Goal: Task Accomplishment & Management: Complete application form

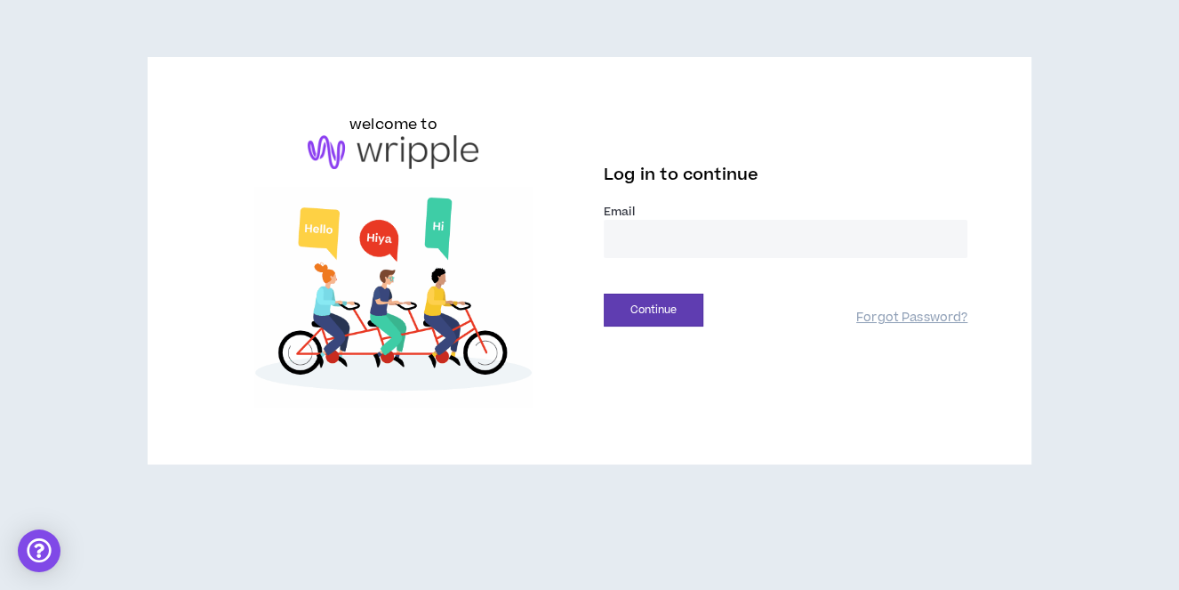
click at [698, 235] on input "email" at bounding box center [786, 239] width 364 height 38
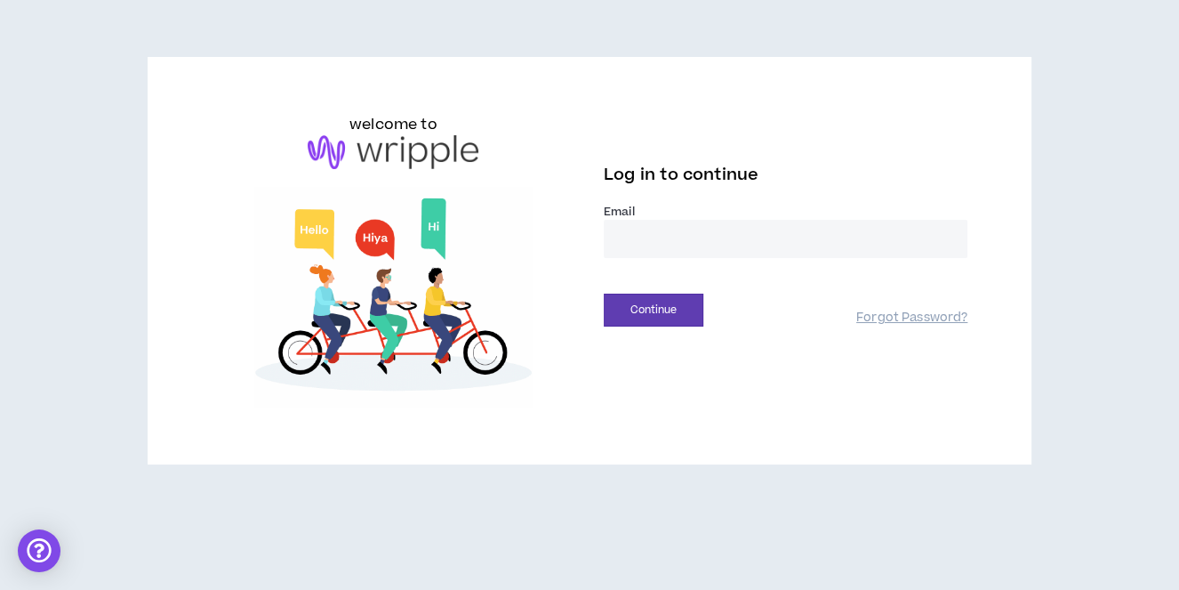
click at [667, 237] on input "email" at bounding box center [786, 239] width 364 height 38
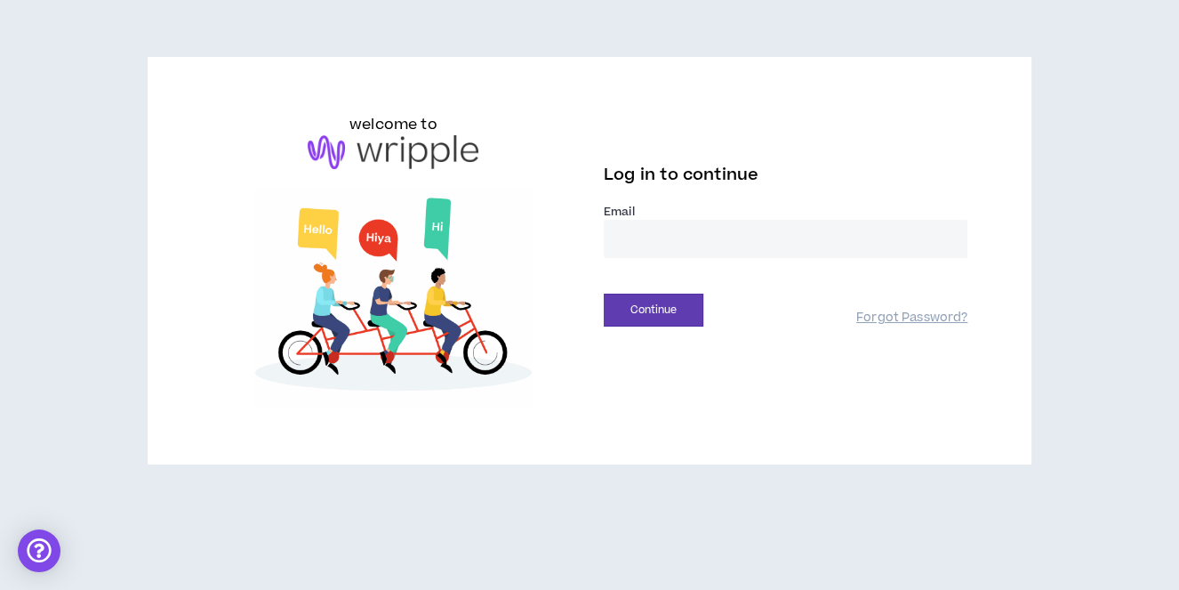
click at [667, 237] on input "email" at bounding box center [786, 239] width 364 height 38
type input "**********"
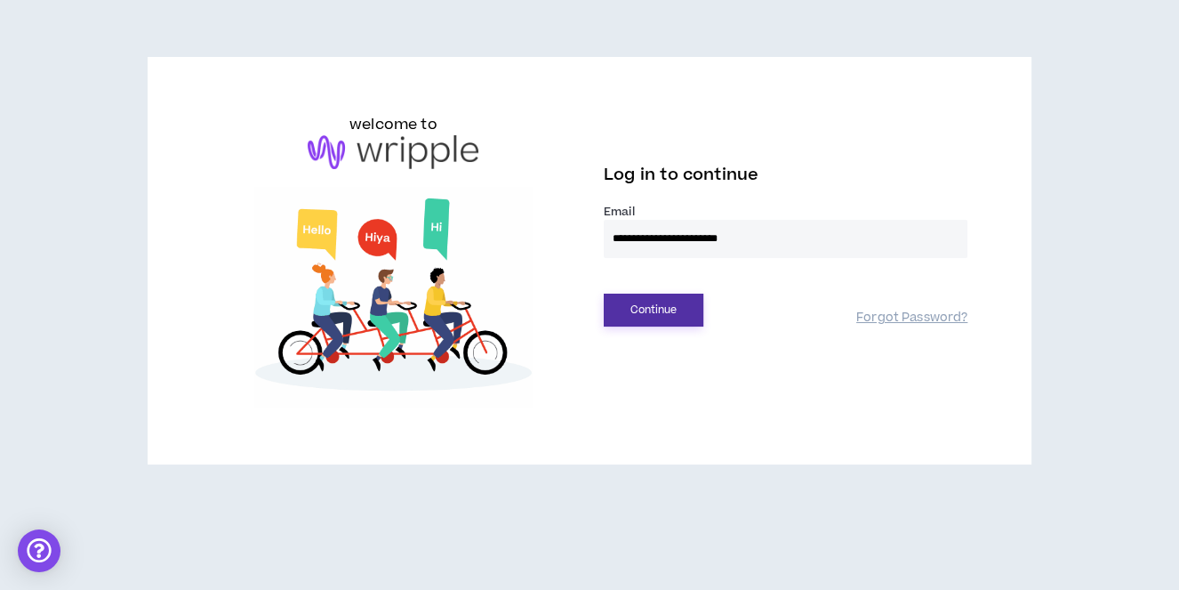
click at [670, 320] on button "Continue" at bounding box center [654, 310] width 100 height 33
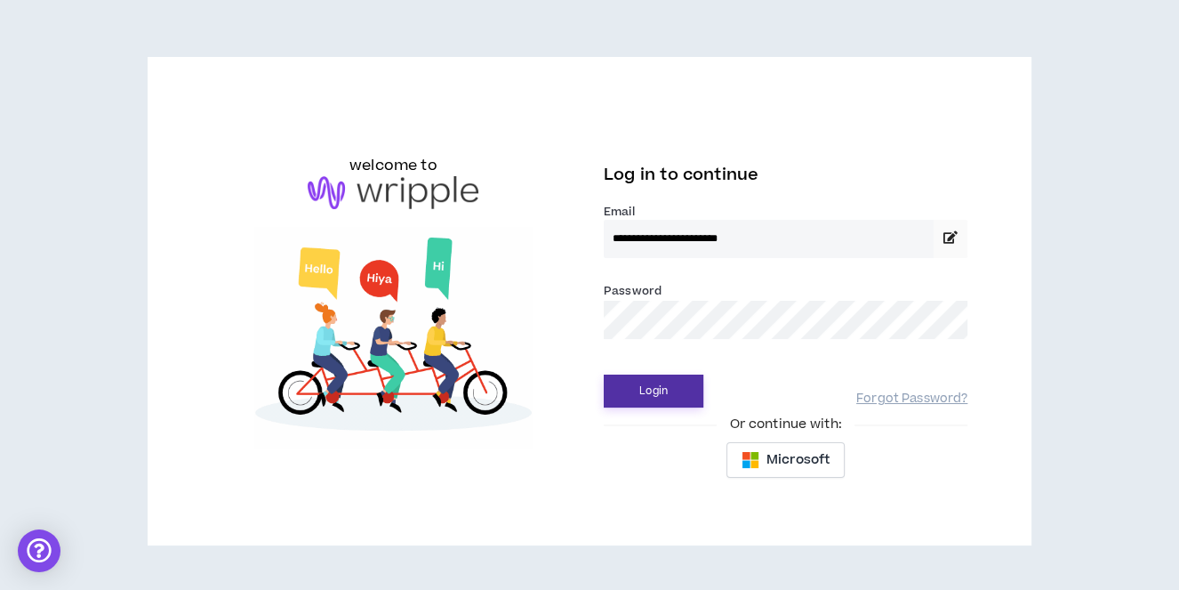
click at [664, 394] on button "Login" at bounding box center [654, 390] width 100 height 33
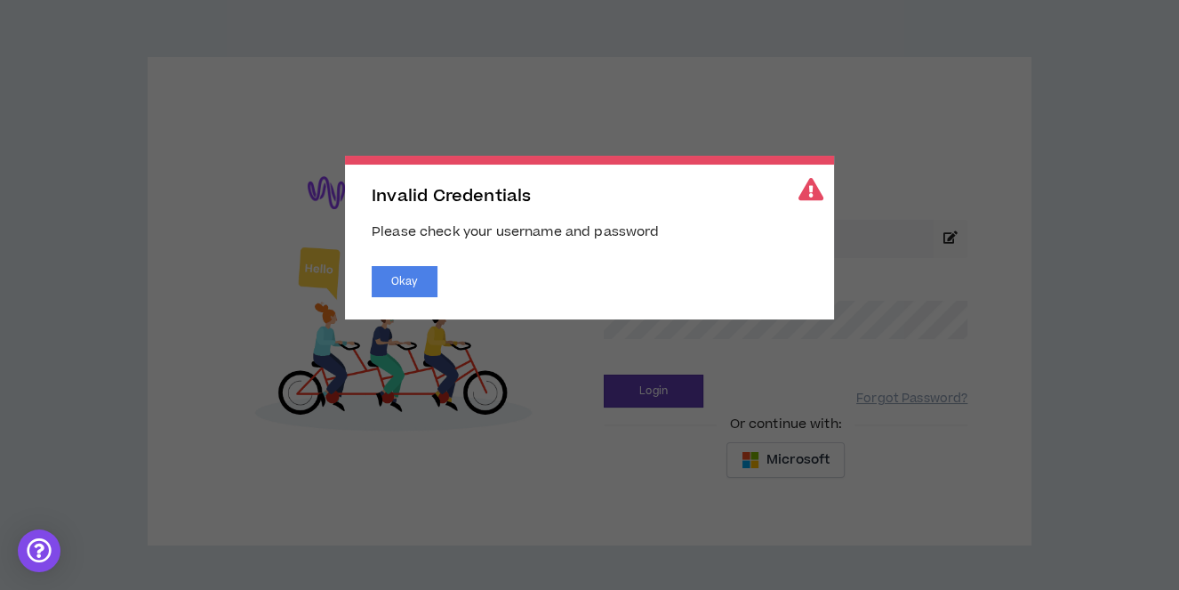
click at [931, 211] on span "Invalid Credentials Please check your username and password Okay" at bounding box center [589, 295] width 1179 height 590
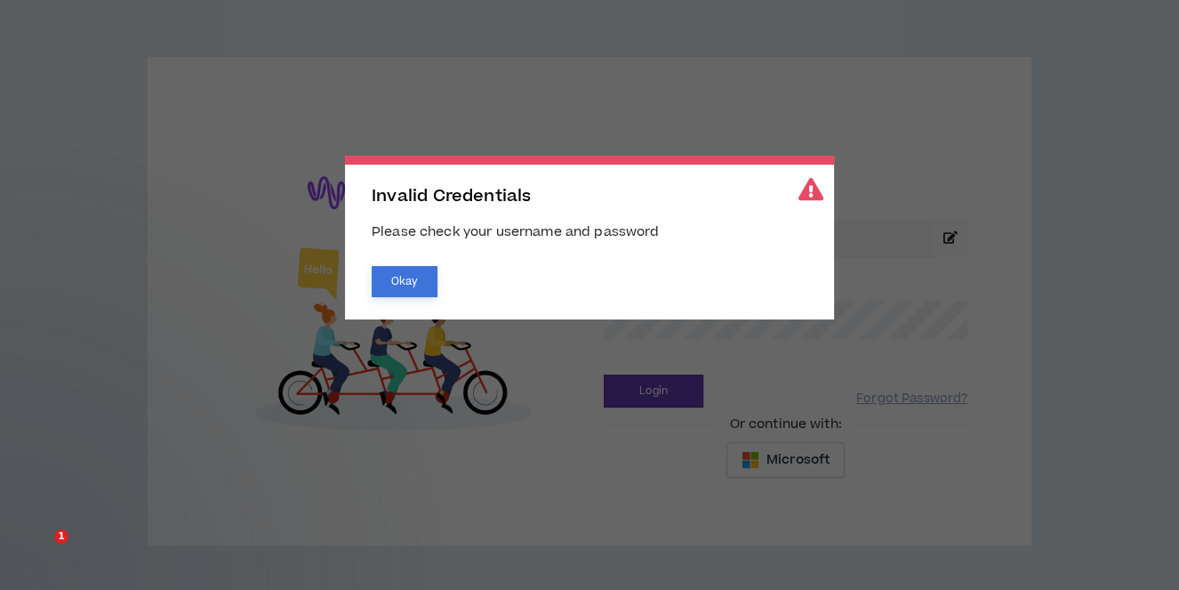
click at [415, 282] on button "Okay" at bounding box center [405, 281] width 66 height 31
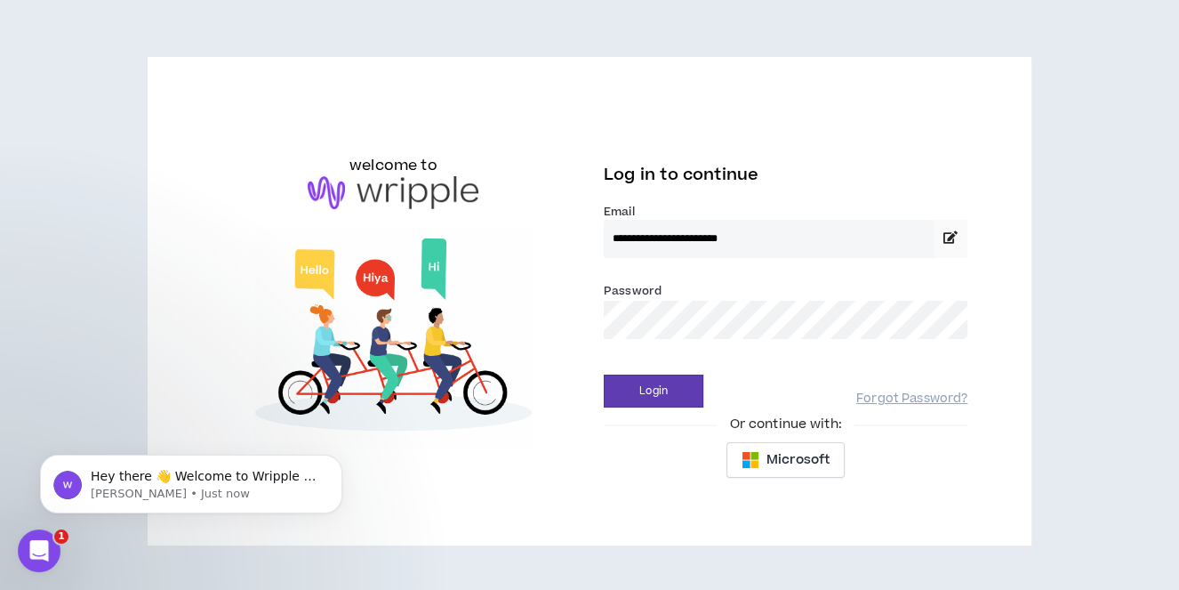
click at [795, 237] on input "**********" at bounding box center [769, 239] width 330 height 38
click at [794, 236] on input "**********" at bounding box center [769, 239] width 330 height 38
click at [676, 237] on input "**********" at bounding box center [769, 239] width 330 height 38
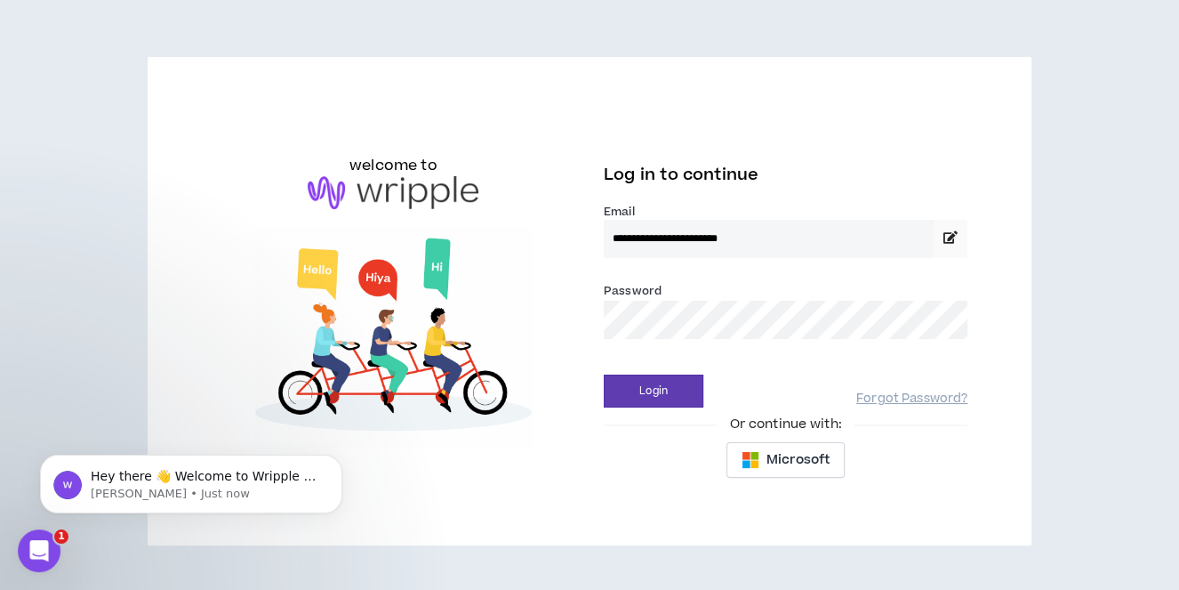
click at [676, 237] on input "**********" at bounding box center [769, 239] width 330 height 38
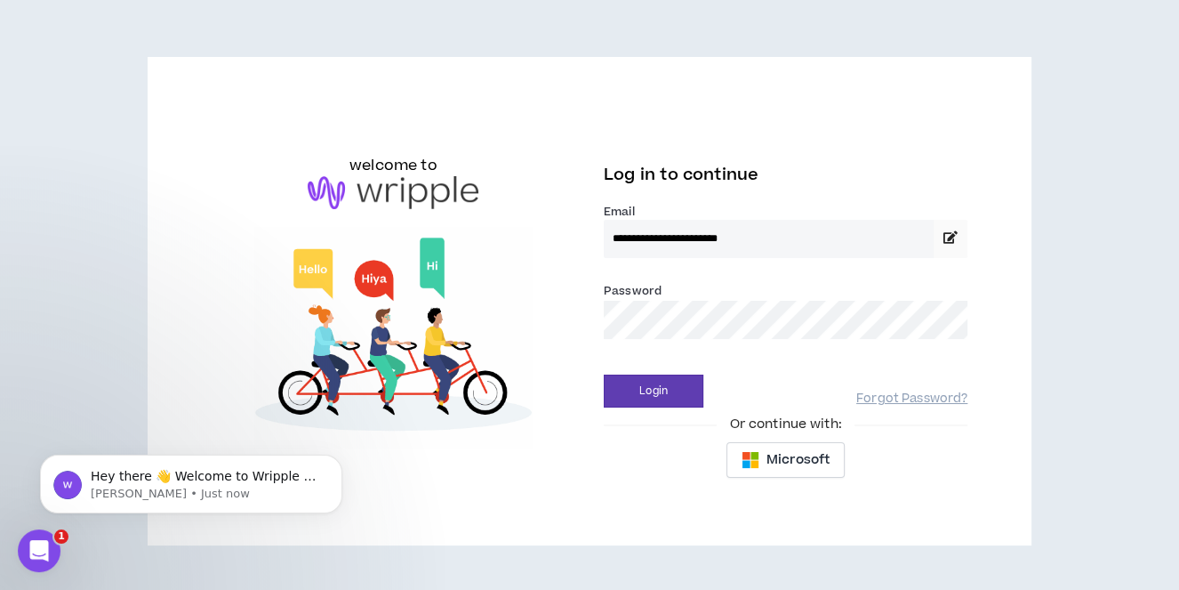
click at [676, 237] on input "**********" at bounding box center [769, 239] width 330 height 38
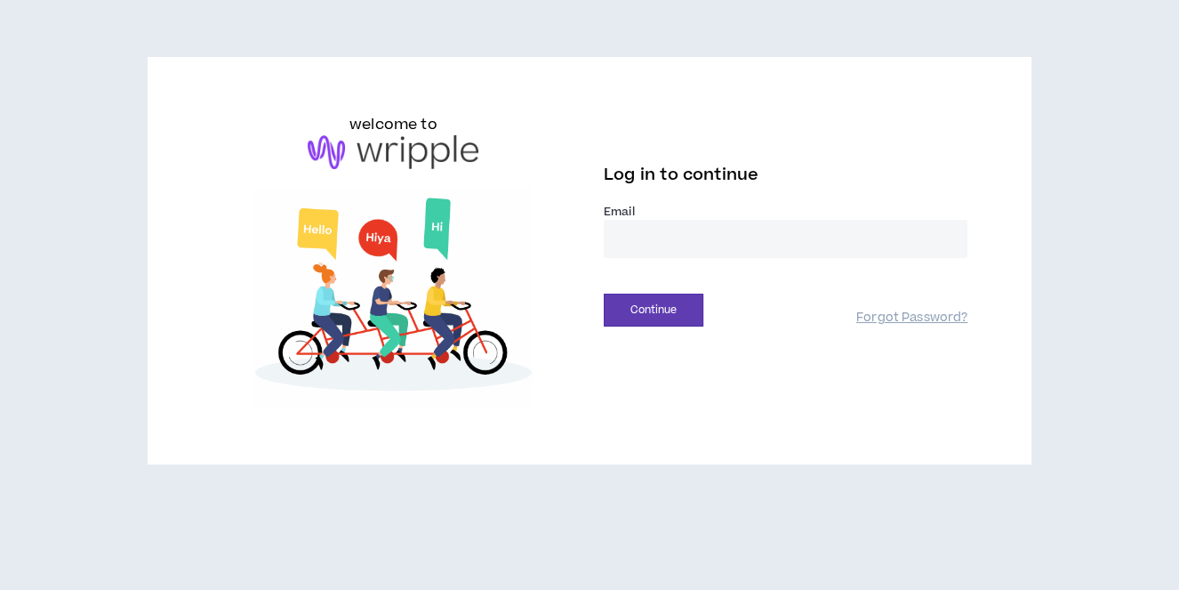
click at [660, 228] on input "email" at bounding box center [786, 239] width 364 height 38
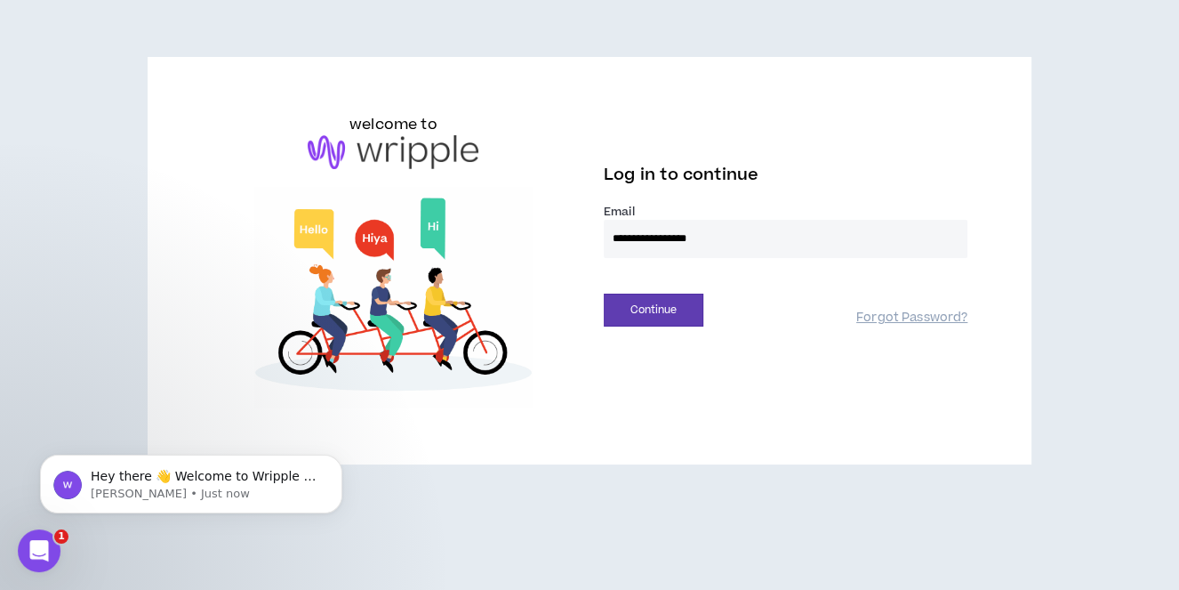
type input "**********"
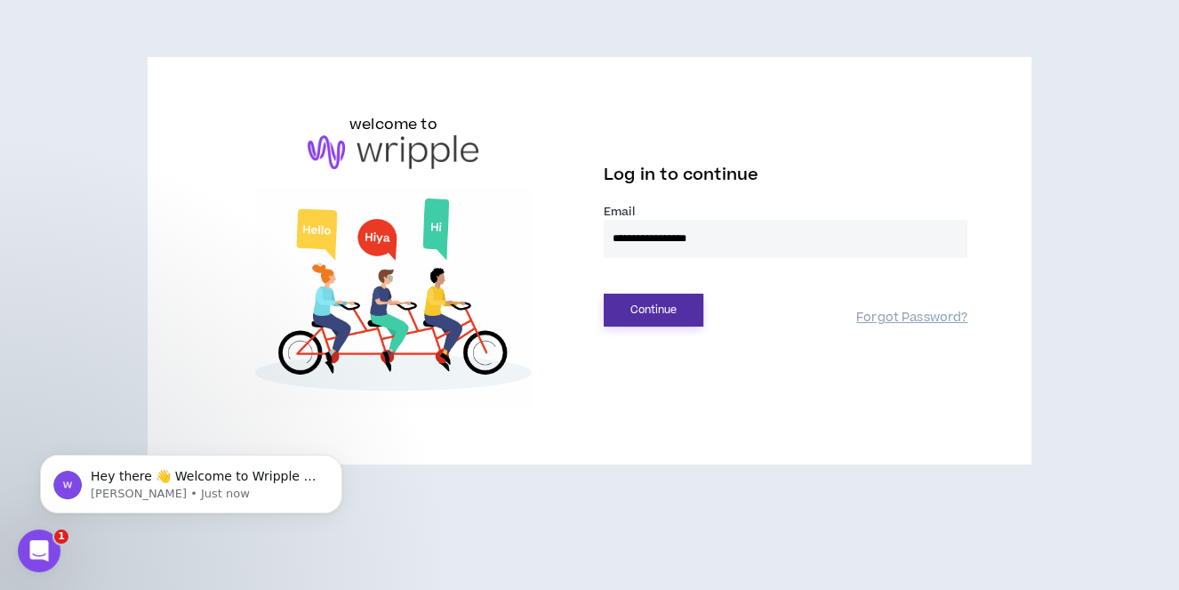
click at [689, 310] on button "Continue" at bounding box center [654, 310] width 100 height 33
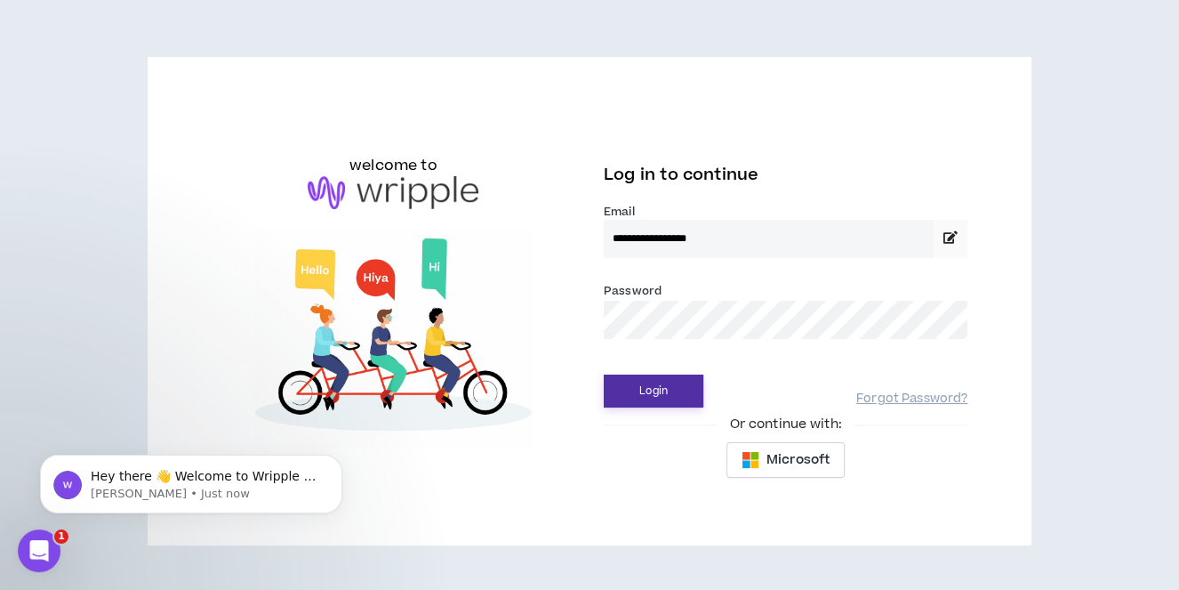
click at [656, 392] on button "Login" at bounding box center [654, 390] width 100 height 33
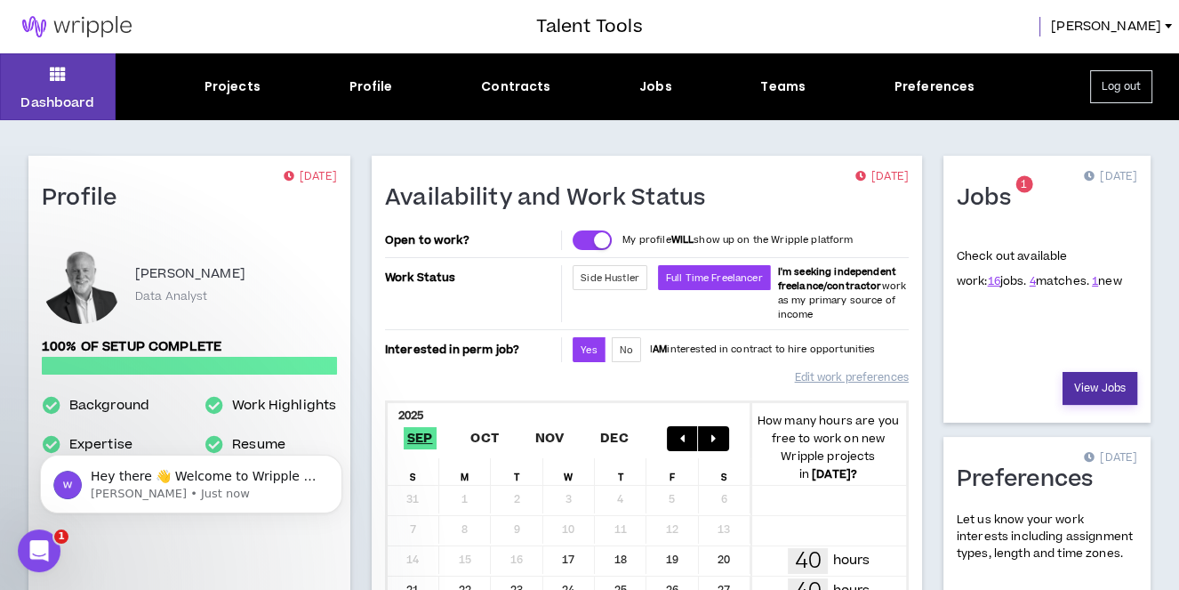
click at [1121, 392] on link "View Jobs" at bounding box center [1100, 388] width 75 height 33
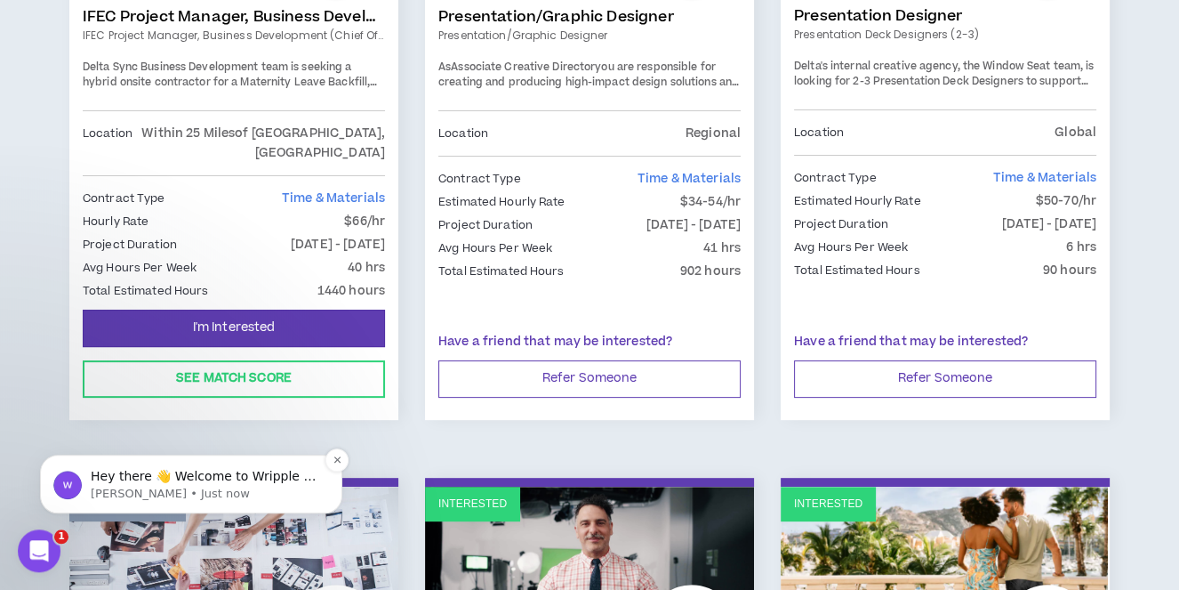
scroll to position [574, 0]
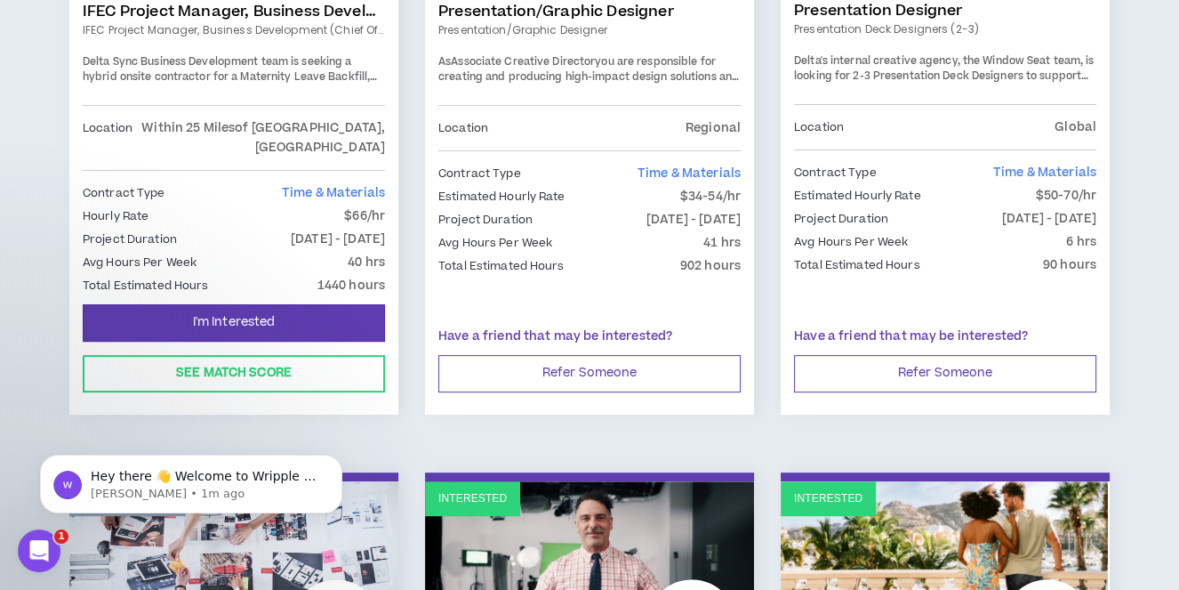
click at [276, 355] on div "Hey there 👋 Welcome to Wripple 🙌 Take a look around! If you have any questions,…" at bounding box center [191, 402] width 327 height 222
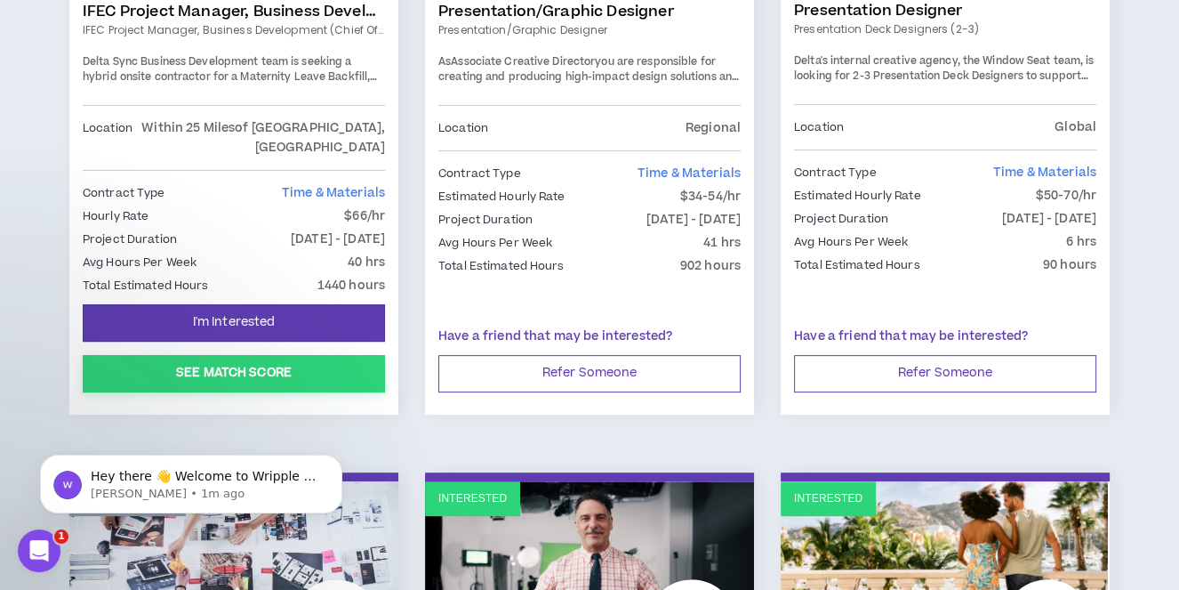
click at [232, 355] on button "See Match Score" at bounding box center [234, 373] width 302 height 37
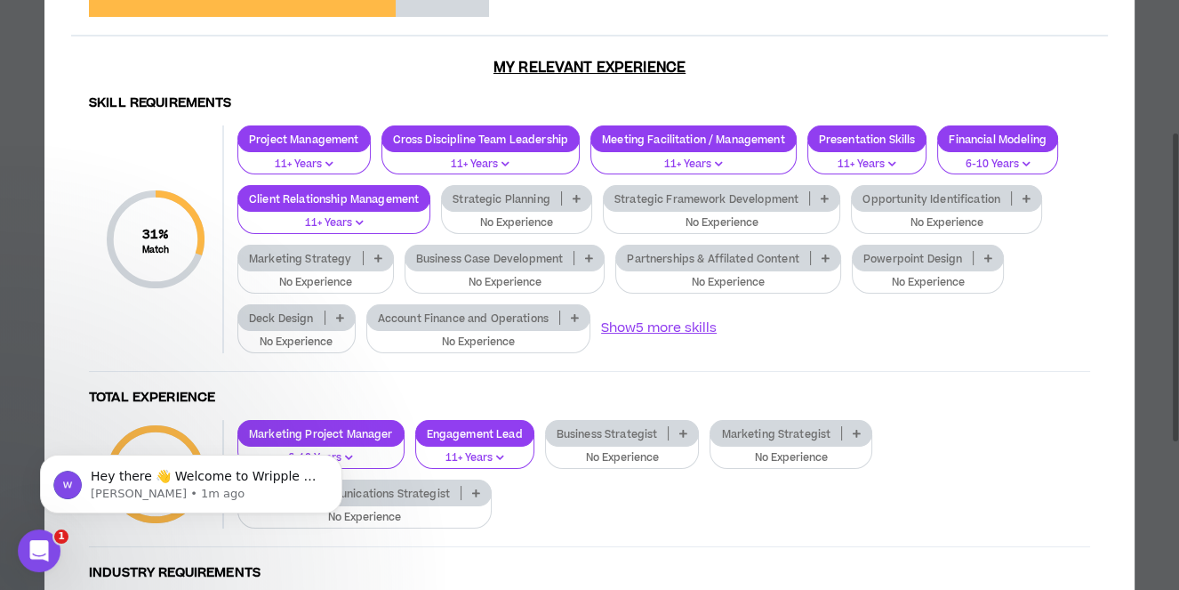
click at [583, 195] on p at bounding box center [576, 198] width 29 height 14
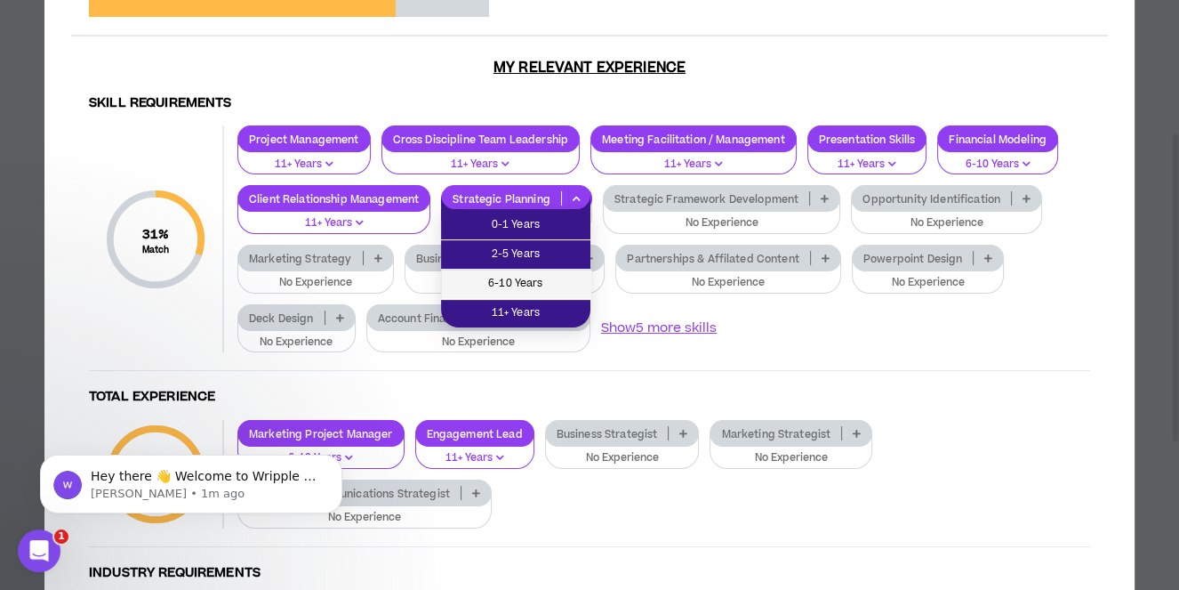
click at [539, 290] on span "6-10 Years" at bounding box center [516, 284] width 128 height 20
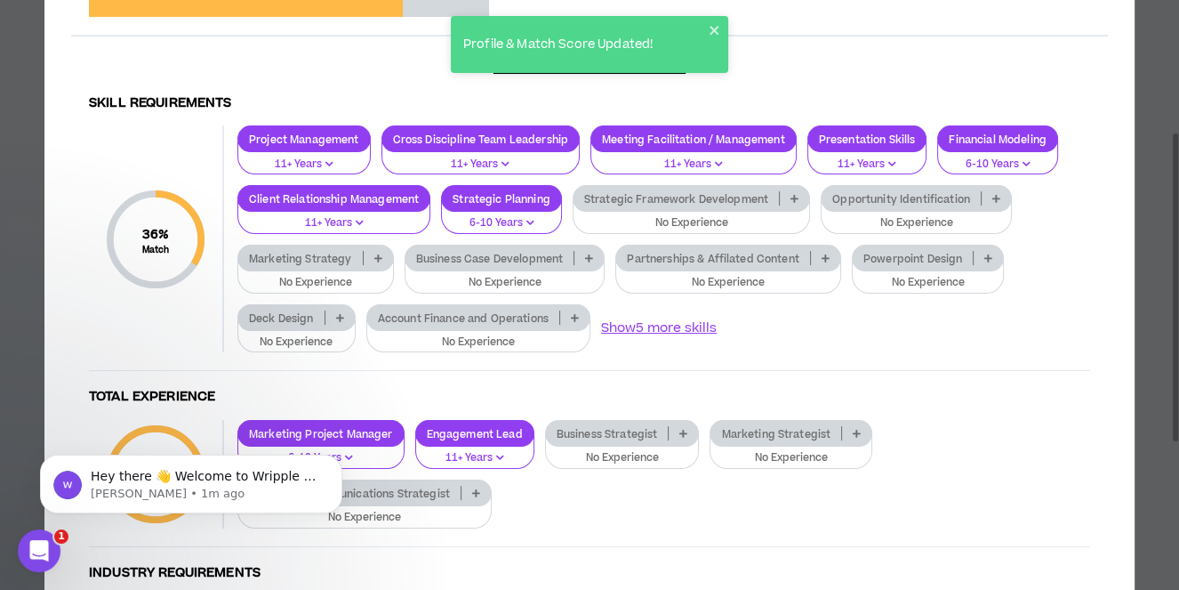
click at [990, 259] on p at bounding box center [988, 258] width 29 height 14
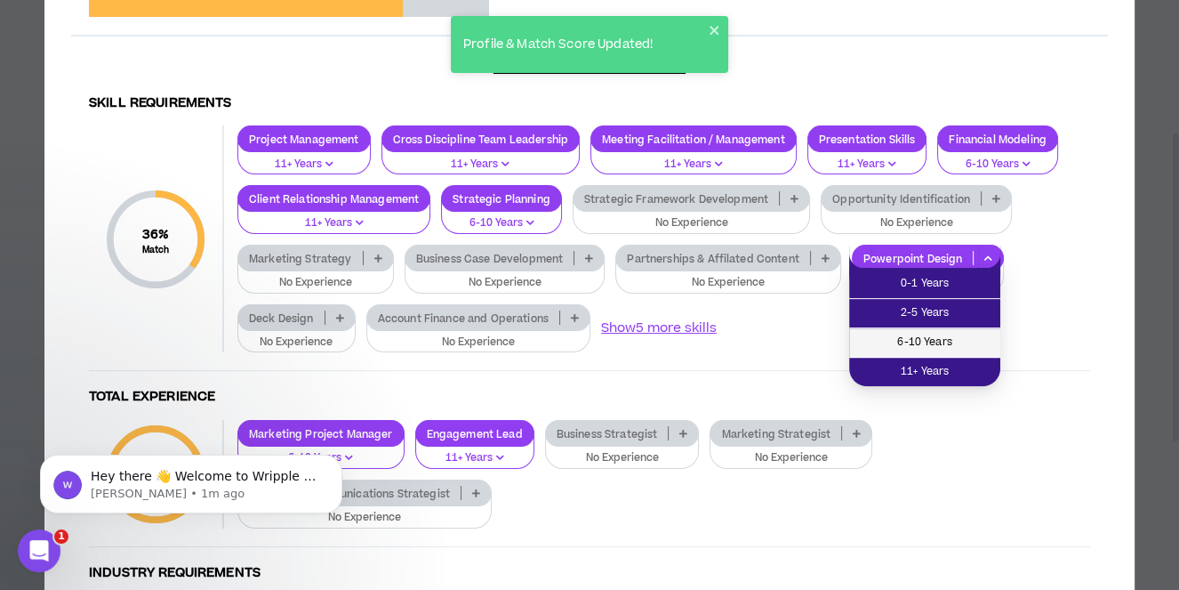
click at [955, 345] on span "6-10 Years" at bounding box center [925, 343] width 130 height 20
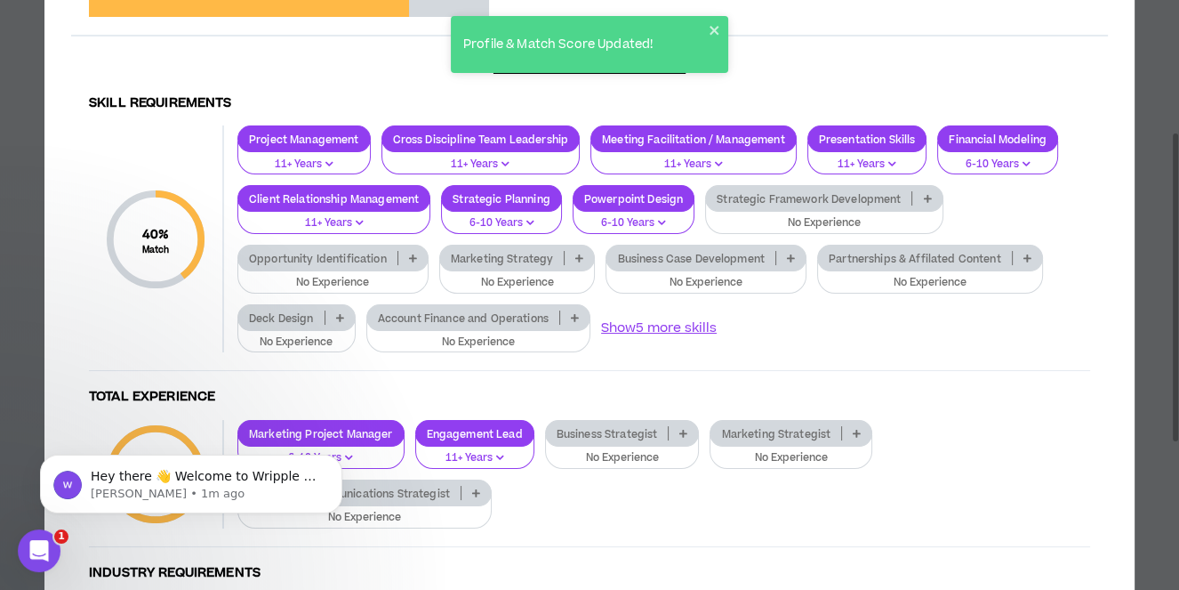
click at [925, 200] on icon at bounding box center [927, 198] width 8 height 9
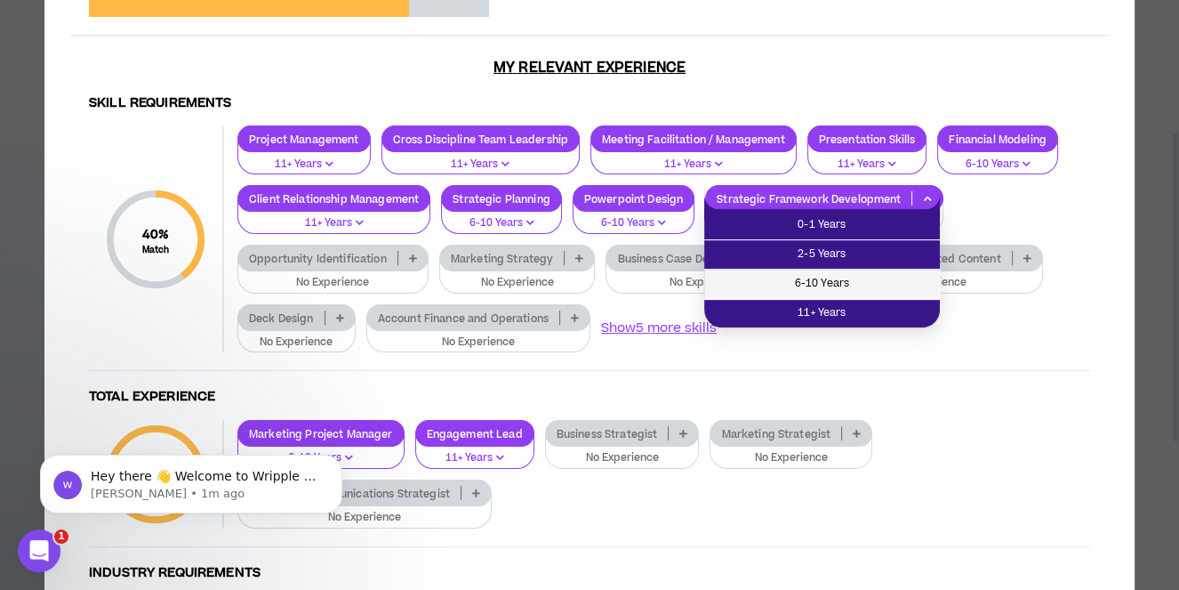
click at [847, 285] on span "6-10 Years" at bounding box center [822, 284] width 214 height 20
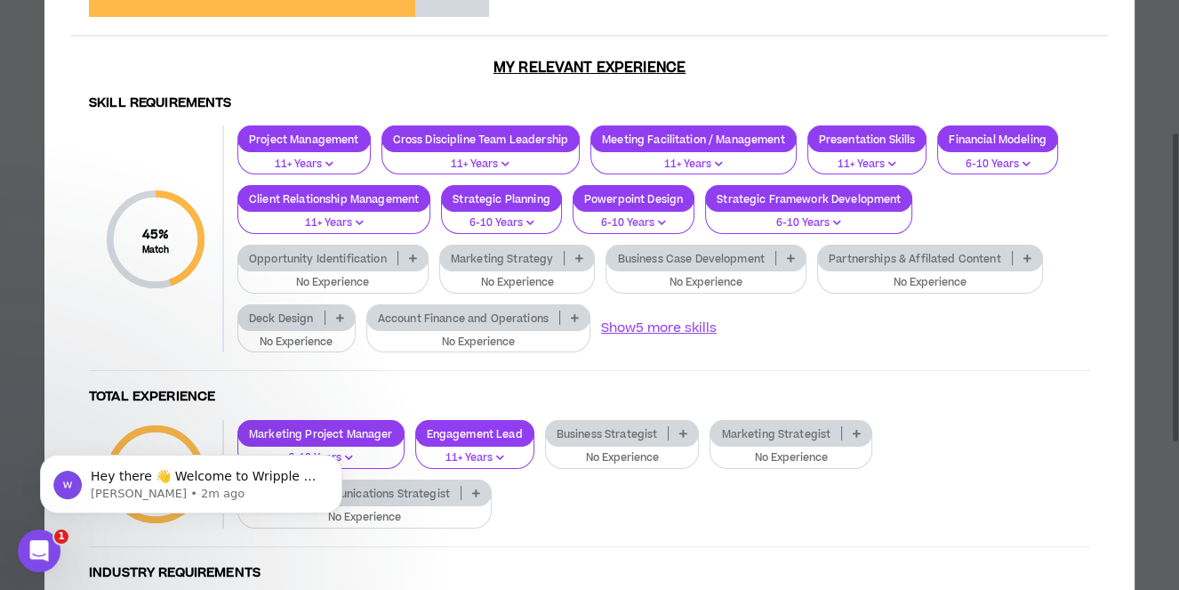
click at [413, 258] on icon at bounding box center [413, 257] width 8 height 9
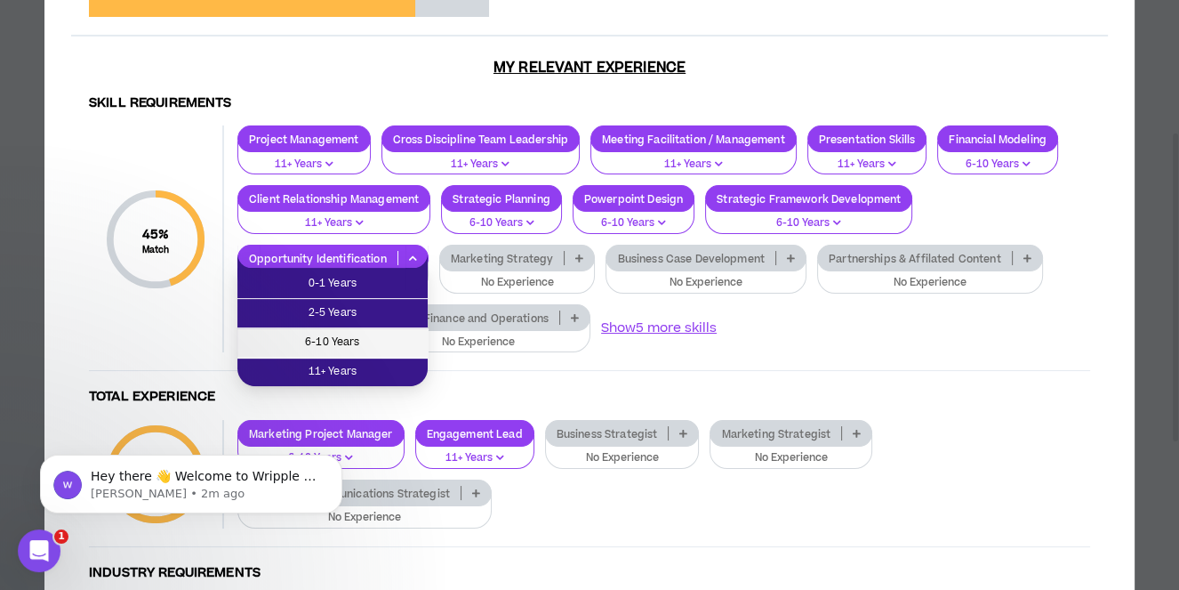
click at [372, 341] on span "6-10 Years" at bounding box center [332, 343] width 169 height 20
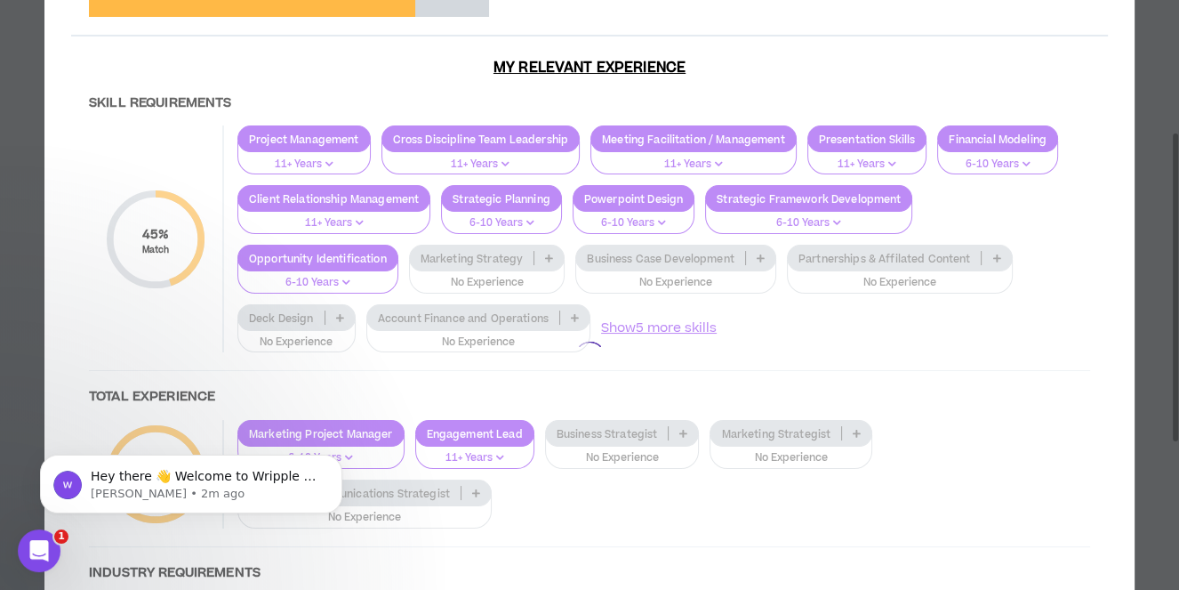
click at [547, 255] on div at bounding box center [589, 357] width 1037 height 762
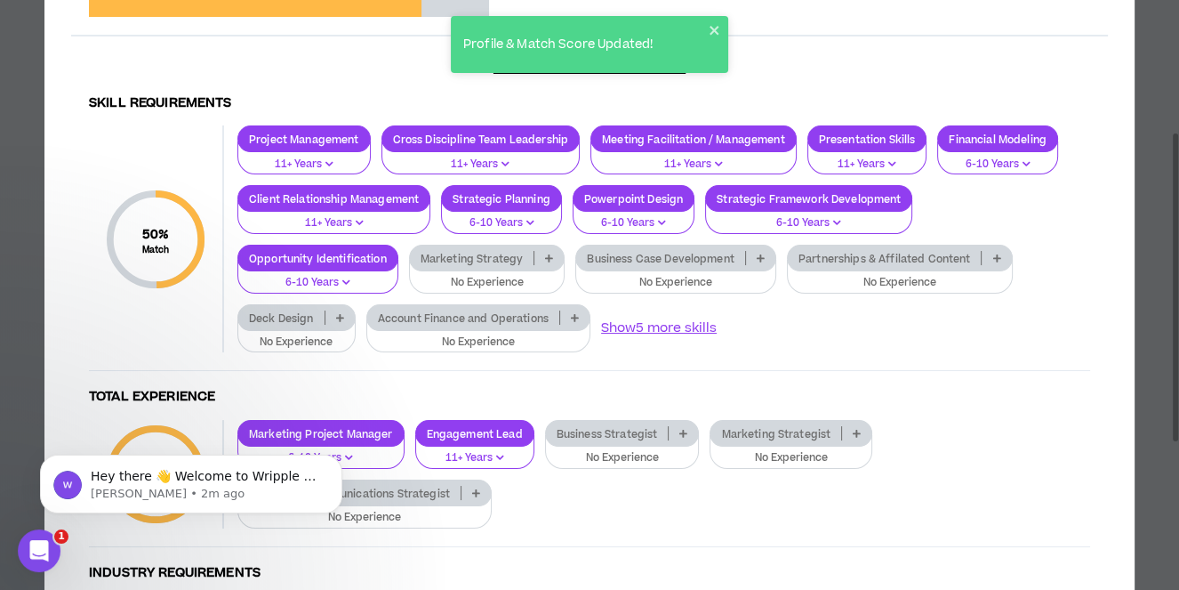
click at [550, 255] on icon at bounding box center [549, 257] width 8 height 9
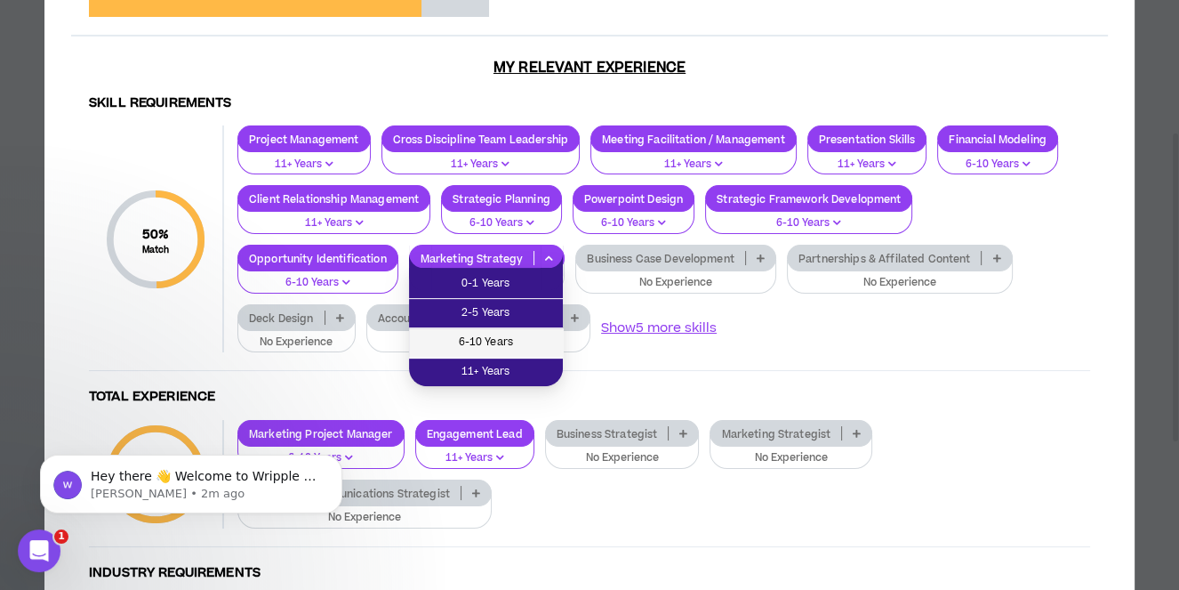
click at [527, 343] on span "6-10 Years" at bounding box center [486, 343] width 133 height 20
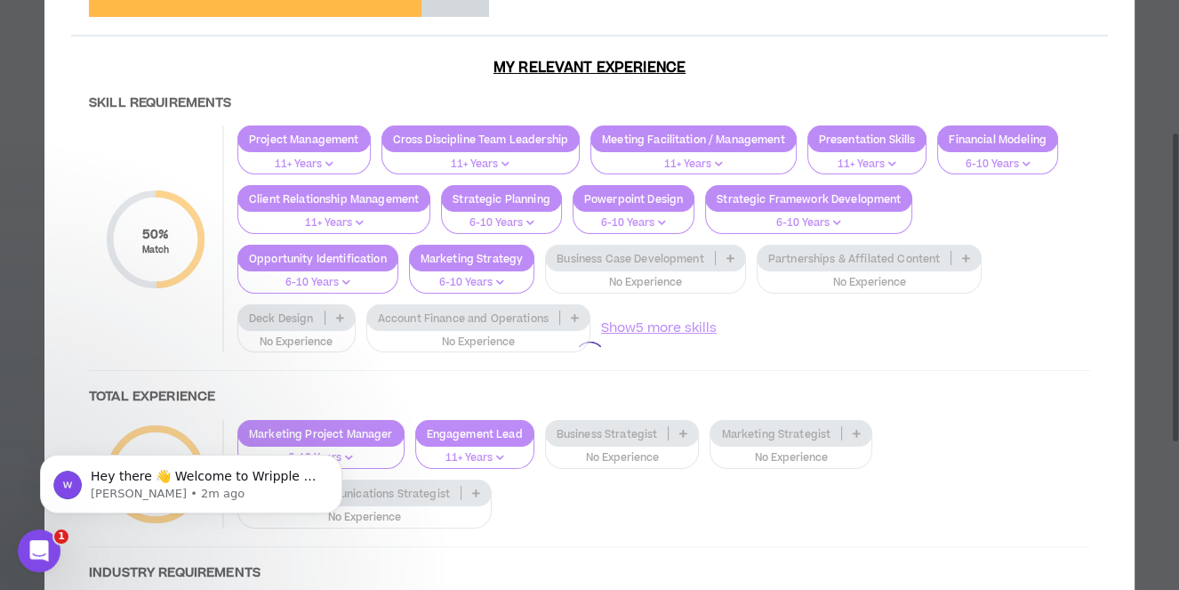
click at [733, 255] on div at bounding box center [589, 357] width 1037 height 762
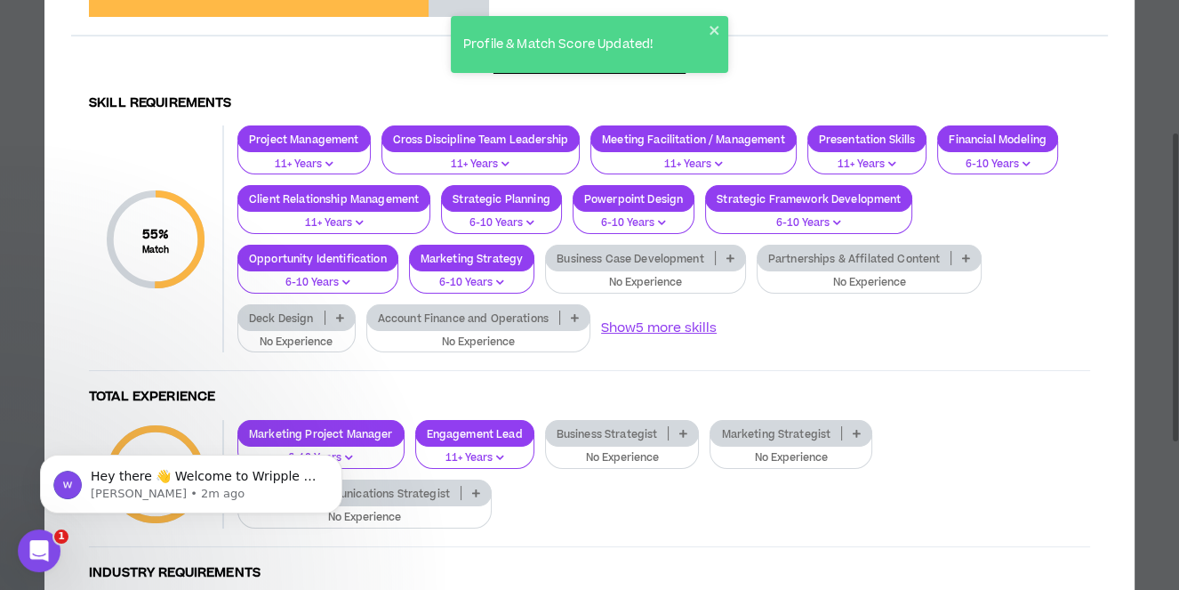
click at [730, 256] on icon at bounding box center [731, 257] width 8 height 9
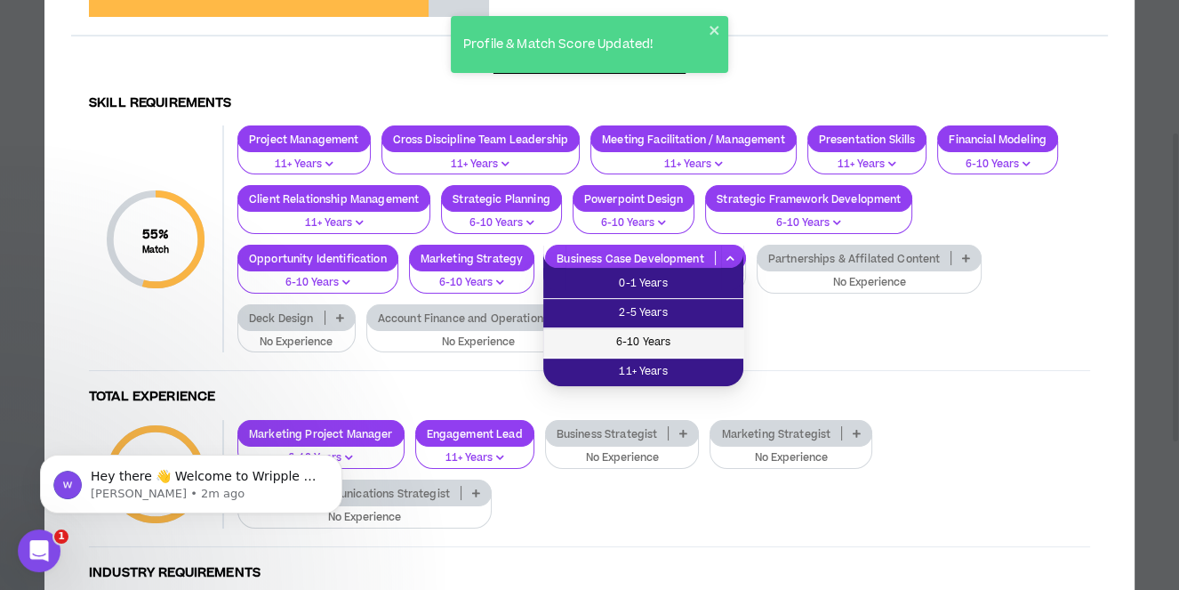
click at [683, 340] on span "6-10 Years" at bounding box center [643, 343] width 179 height 20
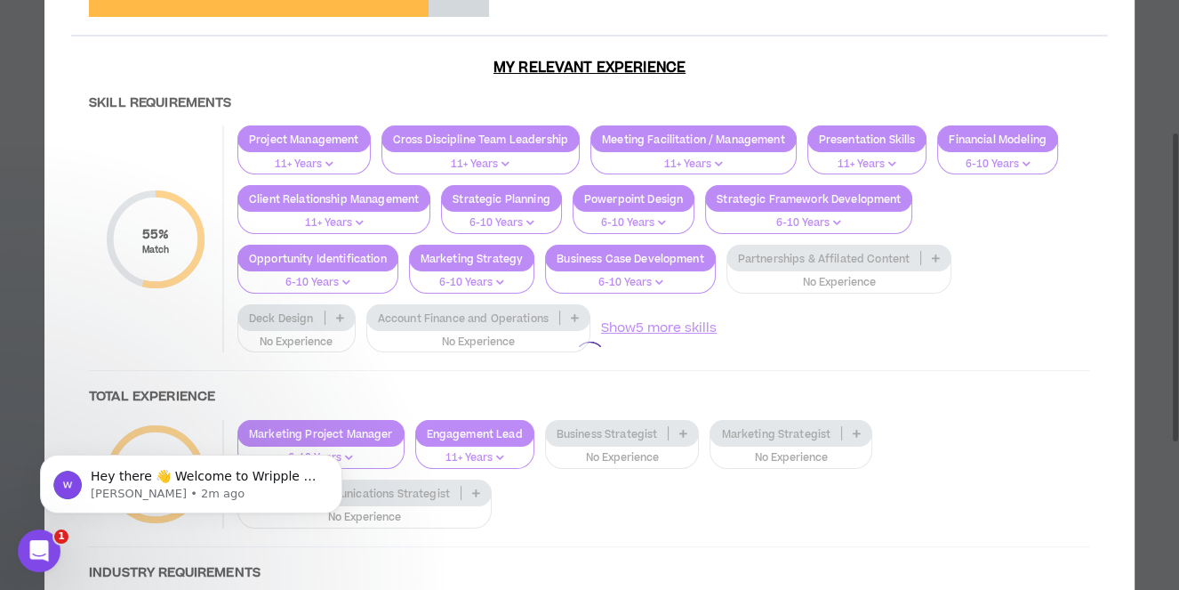
click at [932, 258] on div at bounding box center [589, 357] width 1037 height 762
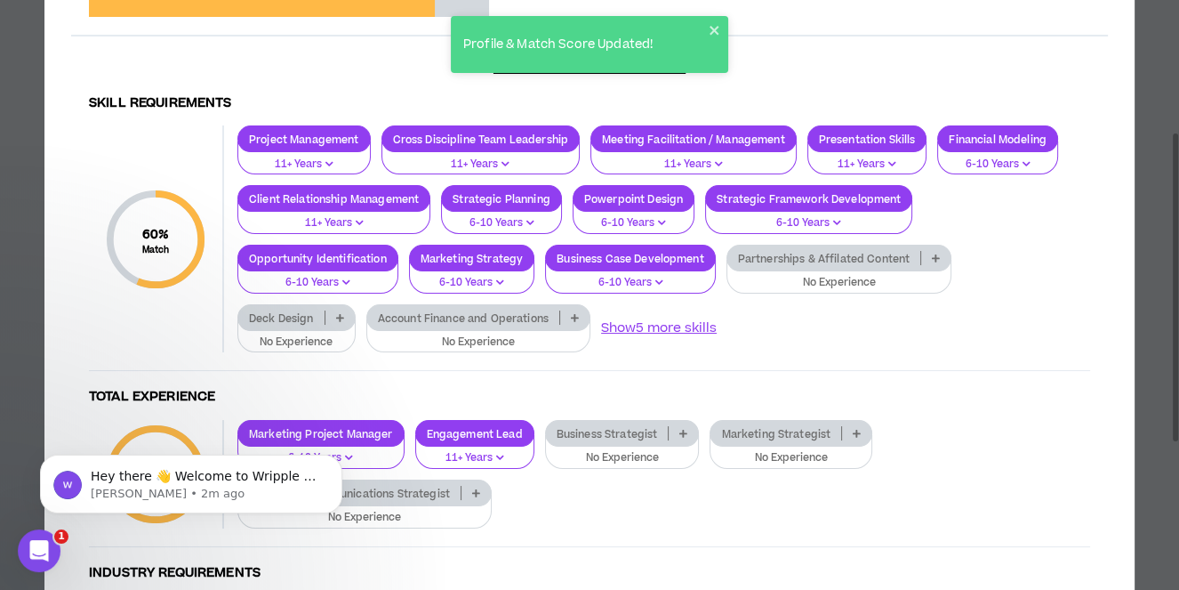
click at [932, 258] on icon at bounding box center [936, 257] width 8 height 9
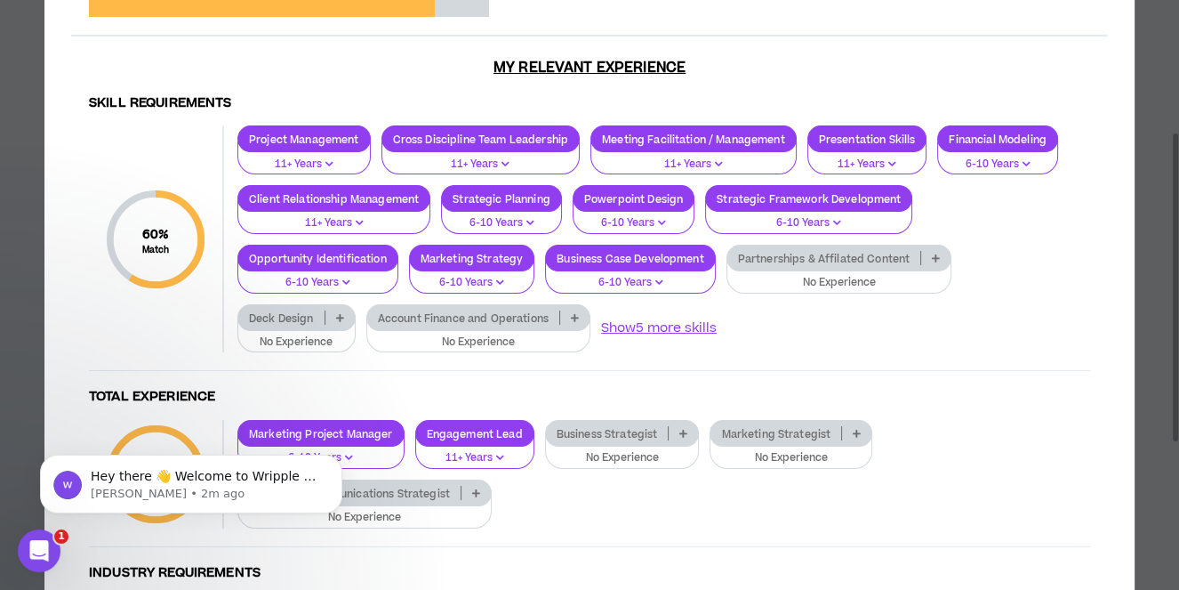
click at [573, 315] on icon at bounding box center [575, 317] width 8 height 9
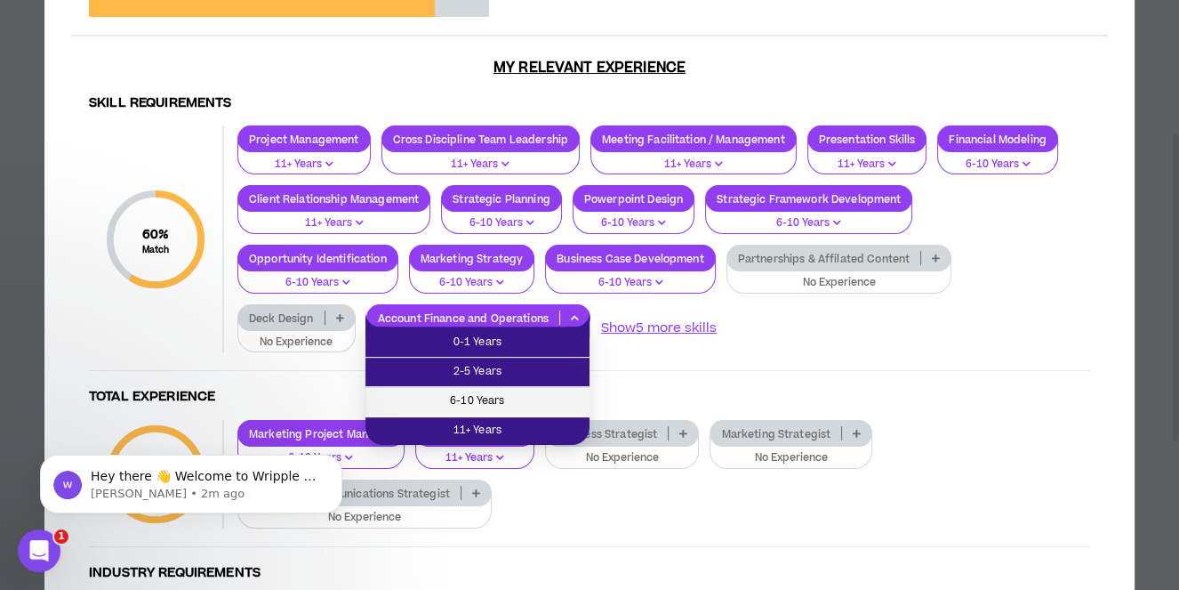
click at [492, 398] on span "6-10 Years" at bounding box center [477, 401] width 203 height 20
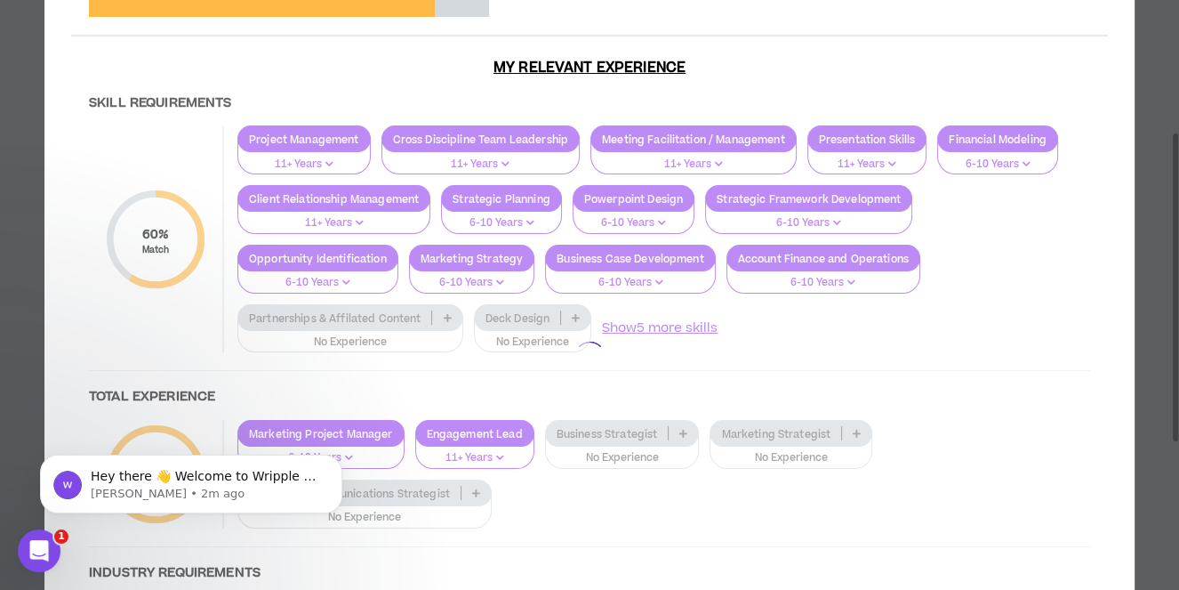
click at [444, 314] on div at bounding box center [589, 357] width 1037 height 762
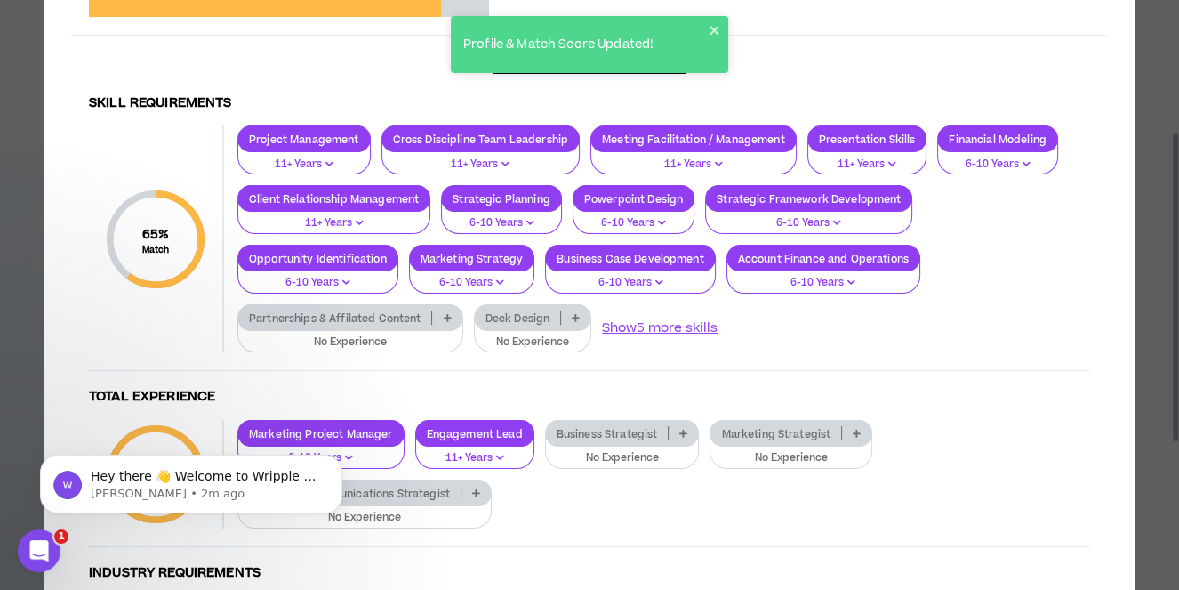
click at [440, 316] on p at bounding box center [446, 317] width 29 height 14
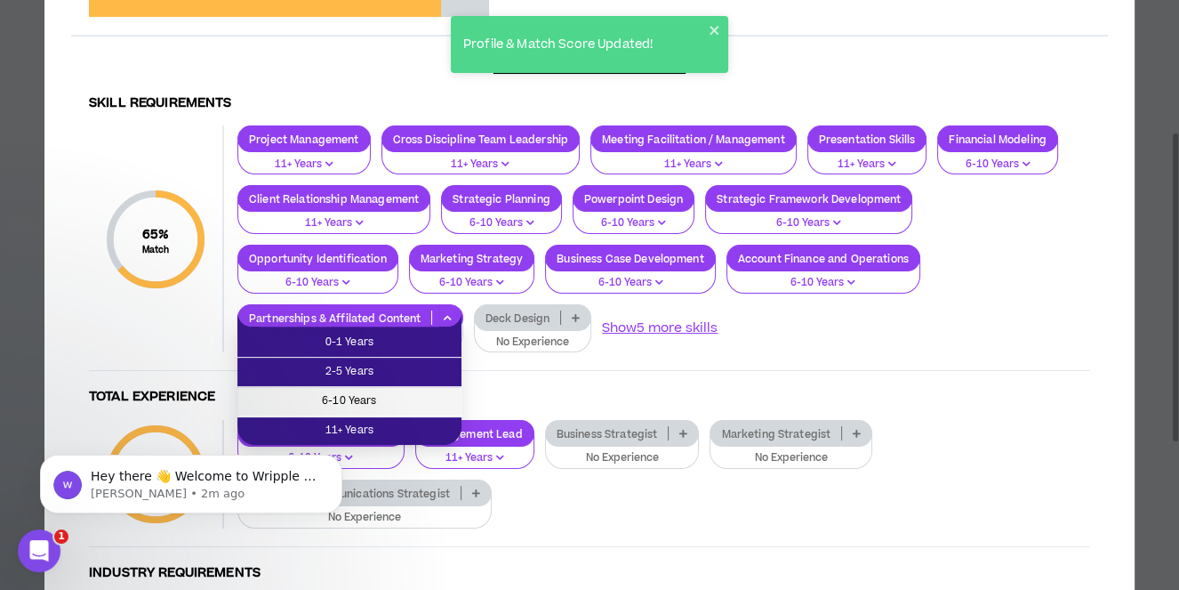
click at [381, 397] on span "6-10 Years" at bounding box center [349, 401] width 203 height 20
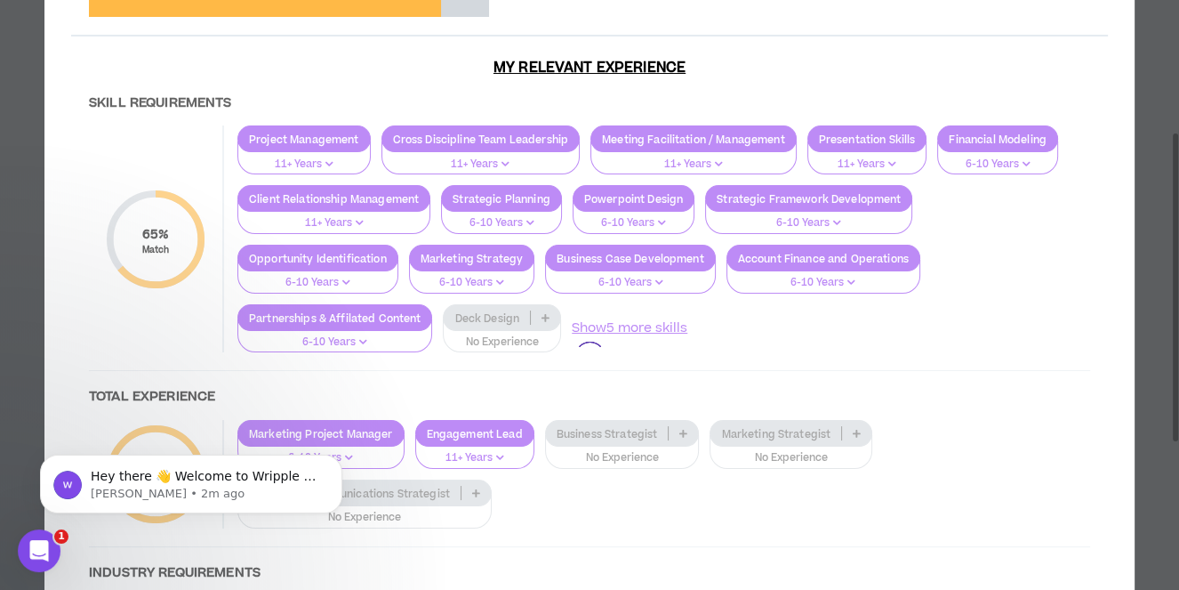
click at [546, 314] on div at bounding box center [589, 357] width 1037 height 762
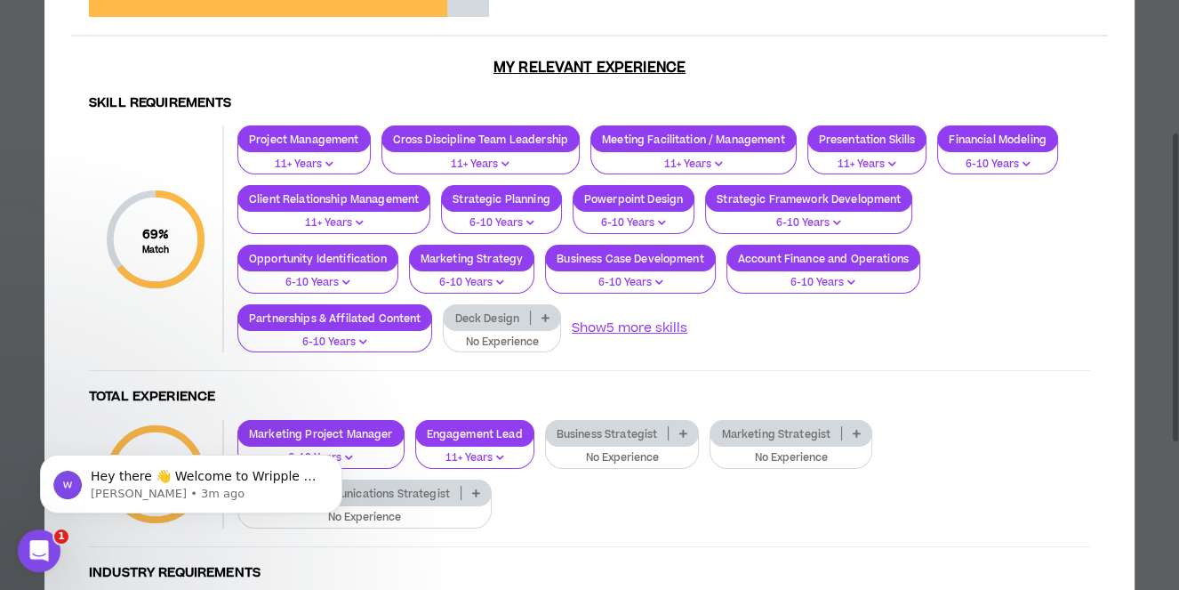
click at [546, 314] on icon at bounding box center [546, 317] width 8 height 9
click at [636, 322] on button "Show 5 more skills" at bounding box center [630, 328] width 117 height 20
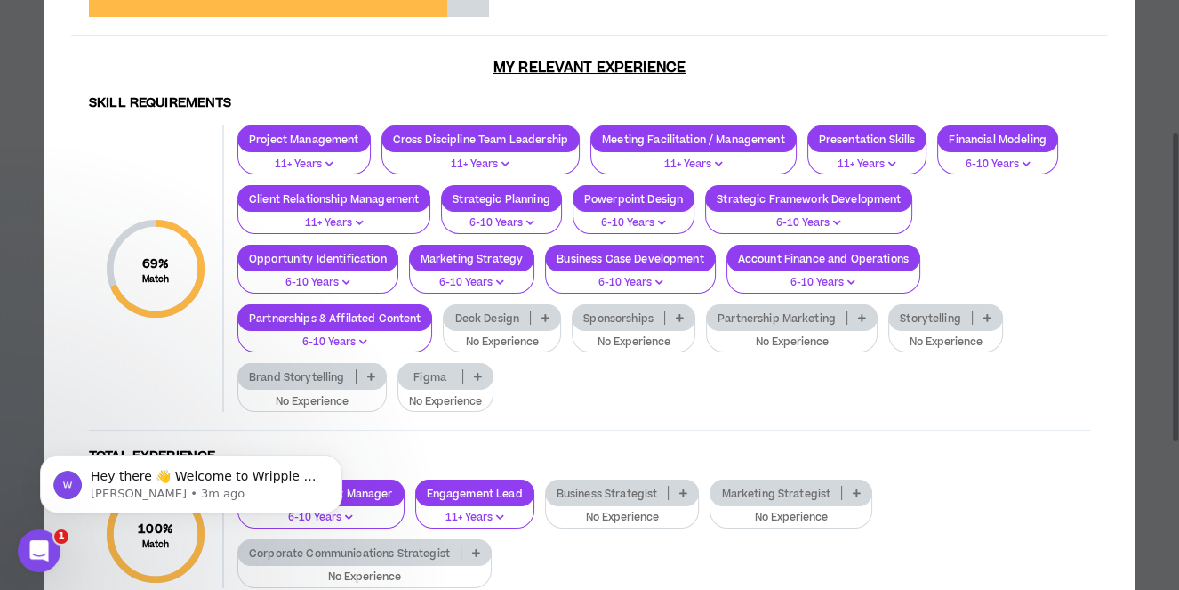
click at [545, 318] on icon at bounding box center [546, 317] width 8 height 9
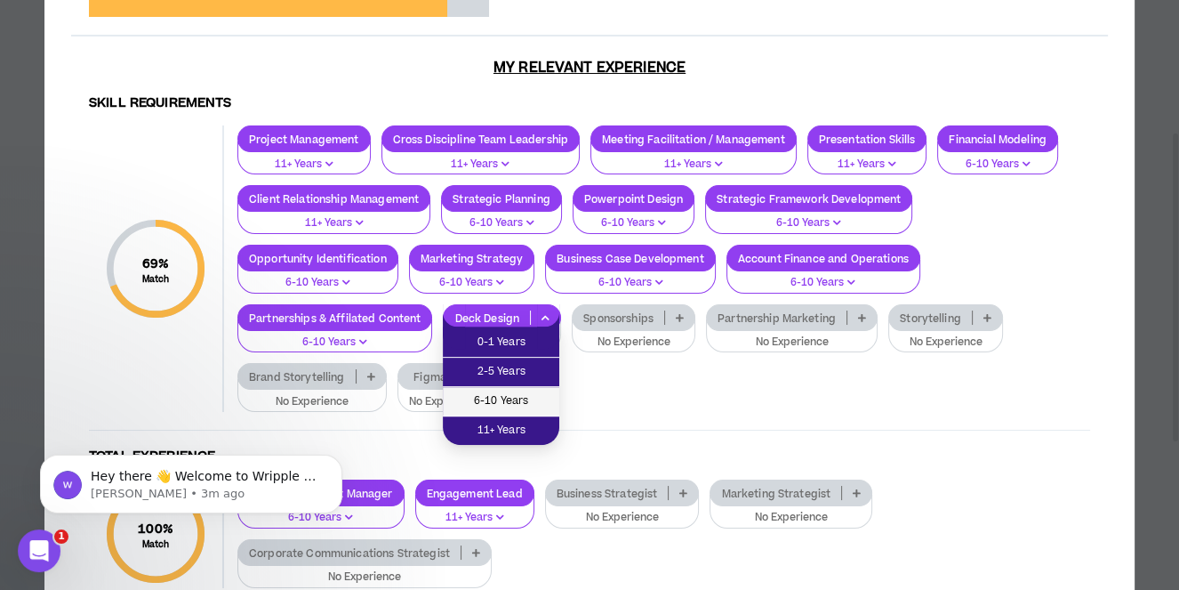
click at [499, 398] on span "6-10 Years" at bounding box center [501, 401] width 95 height 20
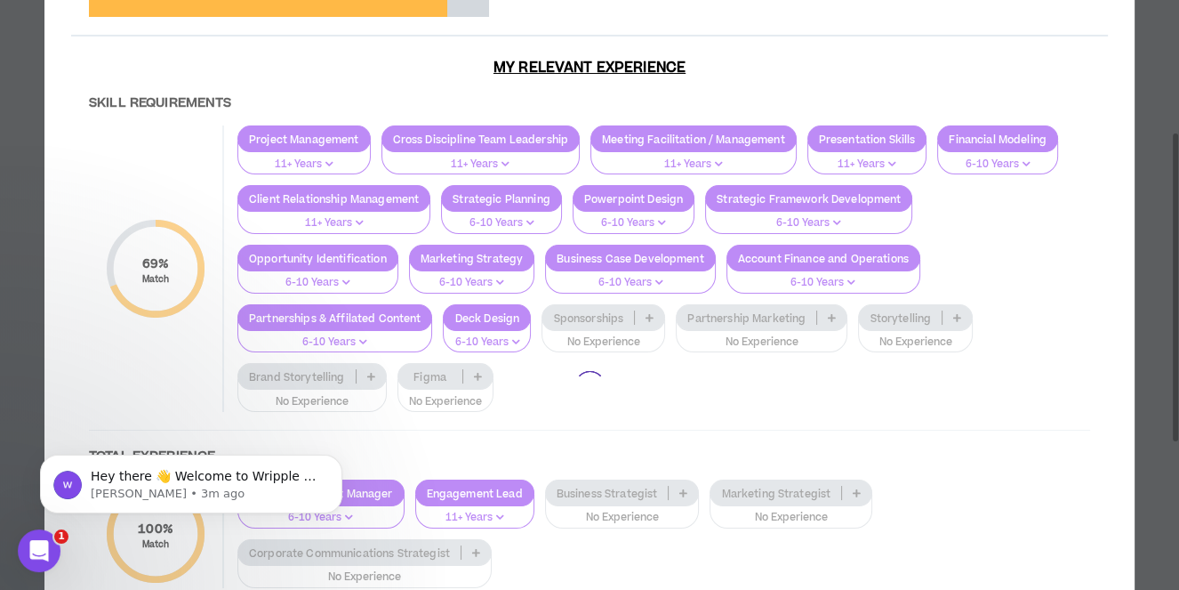
click at [642, 316] on div at bounding box center [589, 386] width 1037 height 821
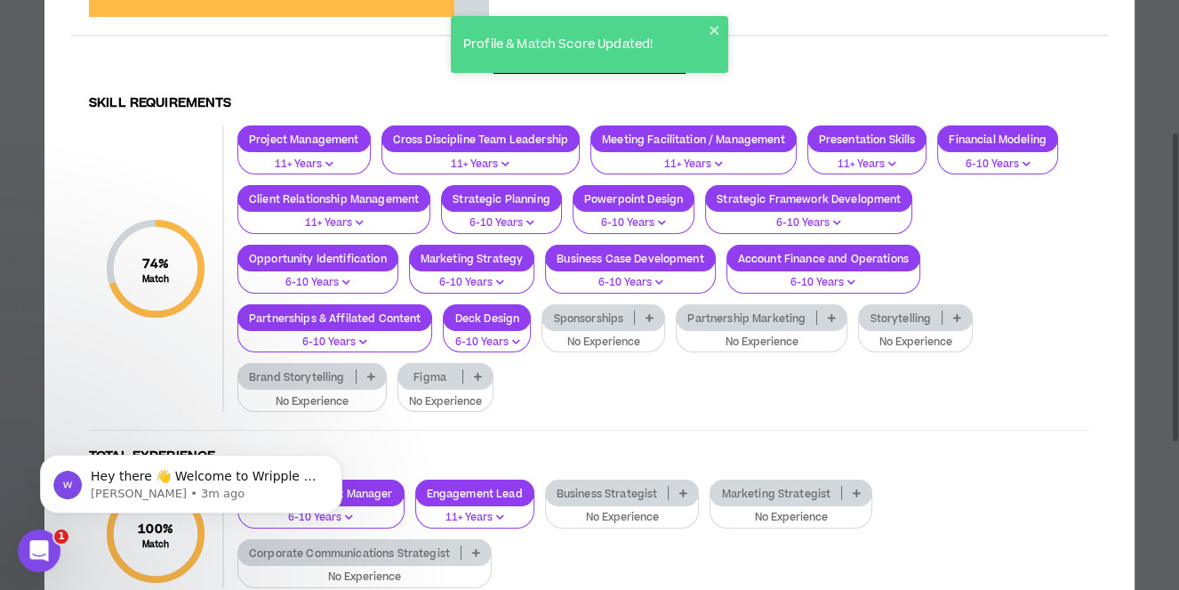
click at [654, 318] on p at bounding box center [649, 317] width 29 height 14
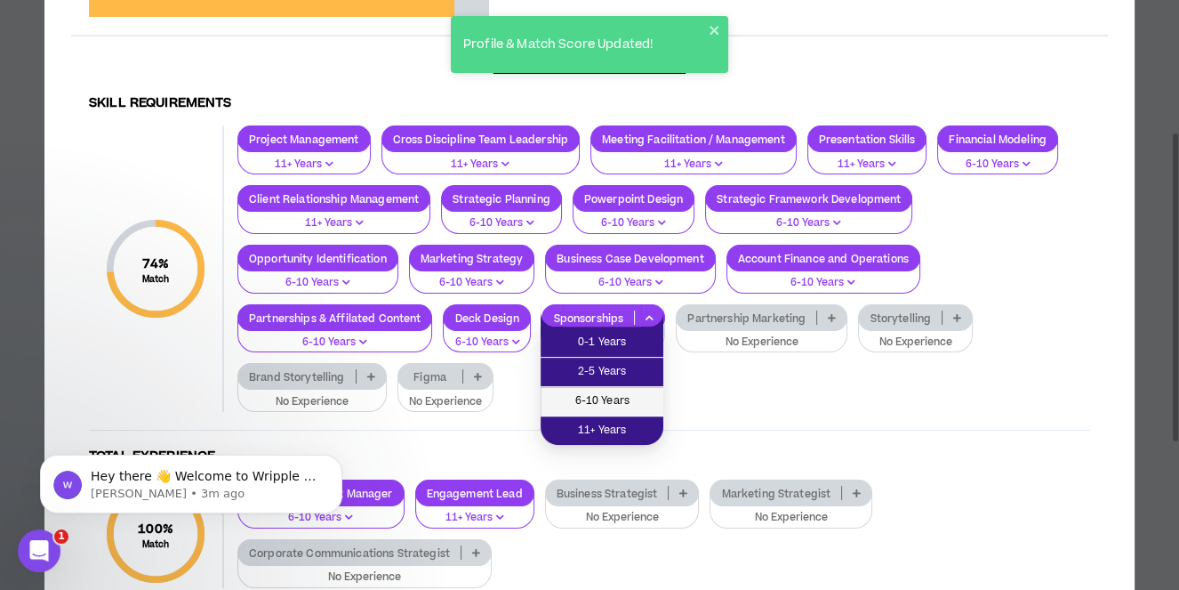
click at [625, 397] on span "6-10 Years" at bounding box center [601, 401] width 101 height 20
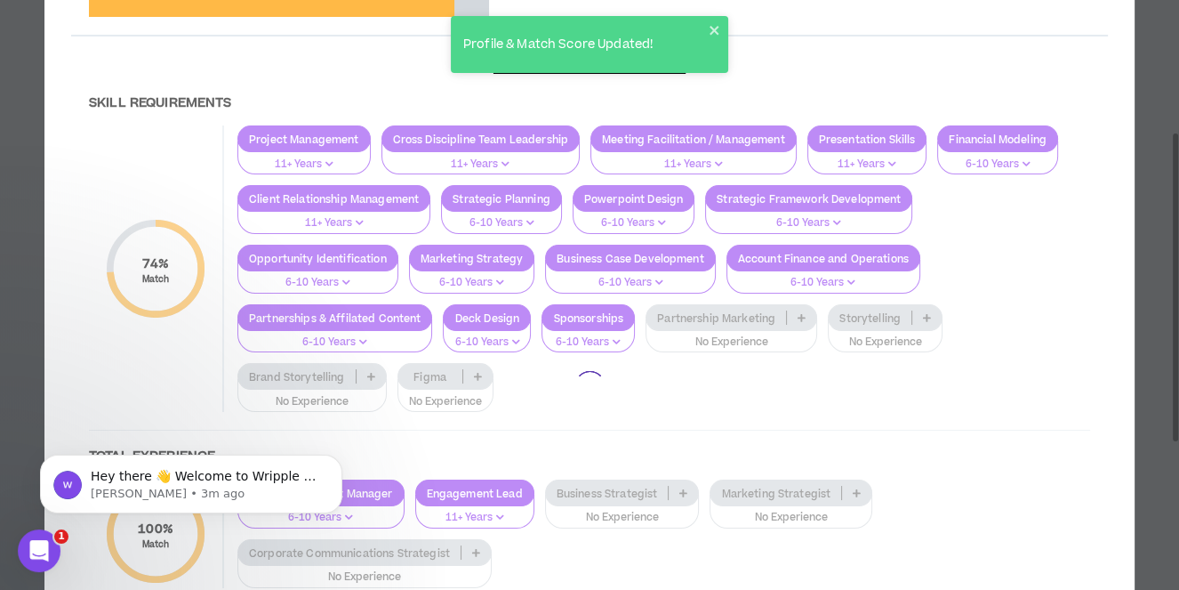
click at [799, 314] on div at bounding box center [589, 386] width 1037 height 821
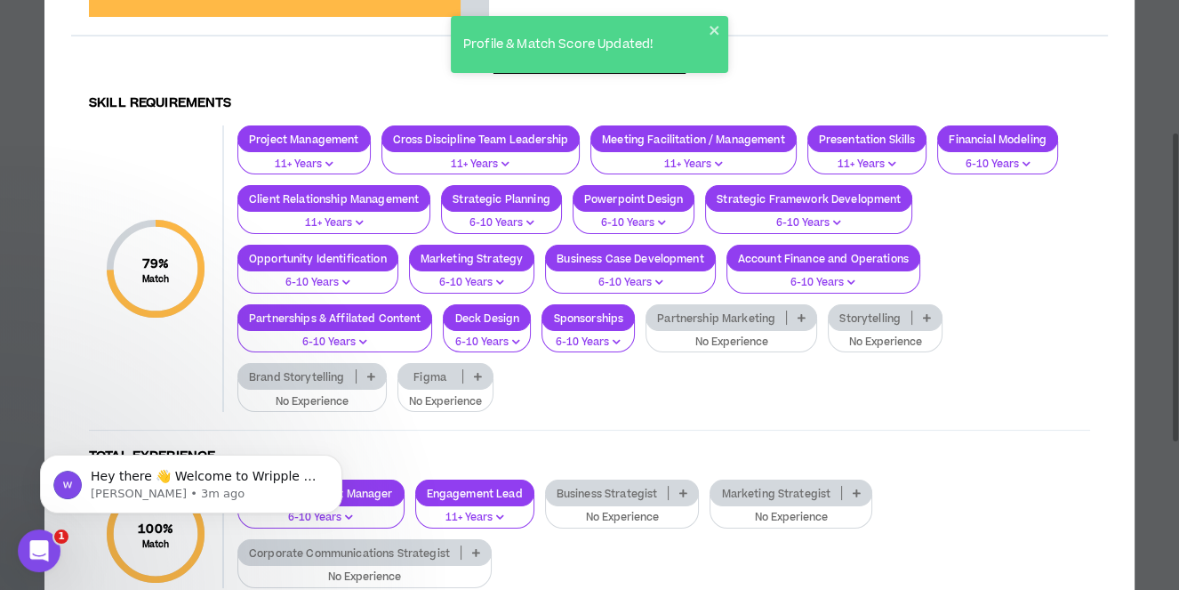
click at [799, 314] on icon at bounding box center [802, 317] width 8 height 9
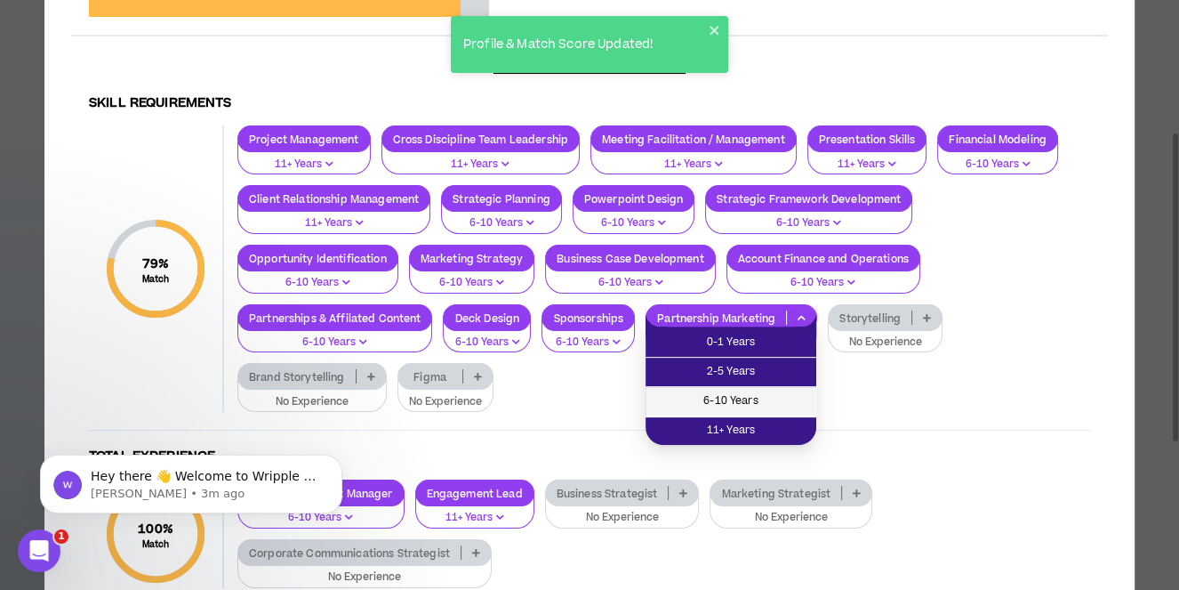
click at [743, 394] on span "6-10 Years" at bounding box center [730, 401] width 149 height 20
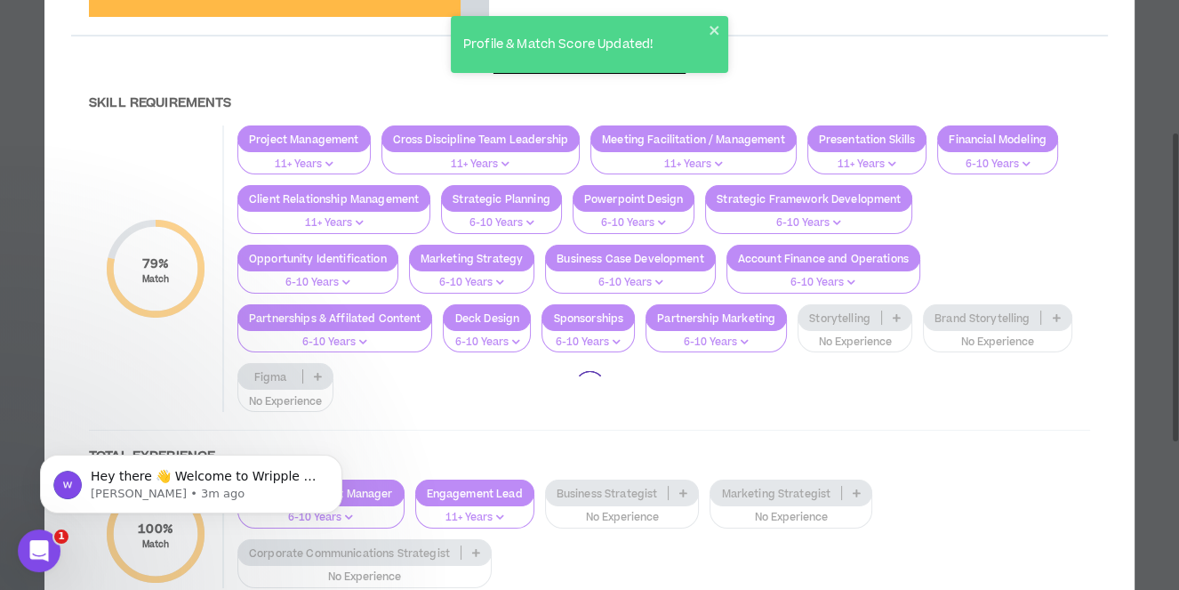
click at [892, 318] on div at bounding box center [589, 386] width 1037 height 821
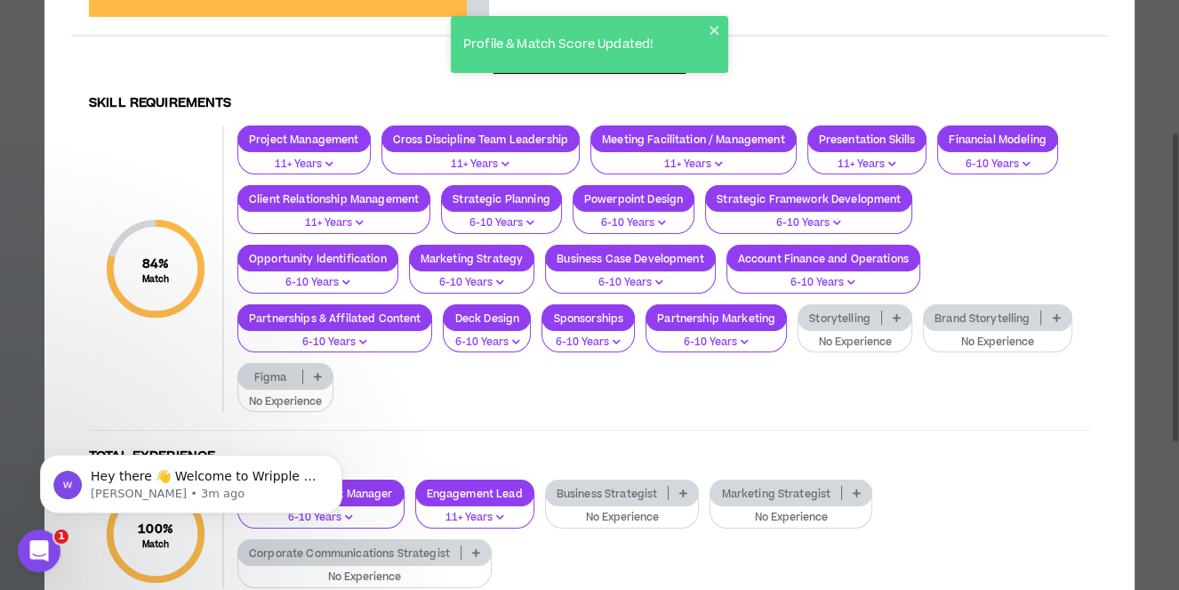
click at [894, 317] on icon at bounding box center [897, 317] width 8 height 9
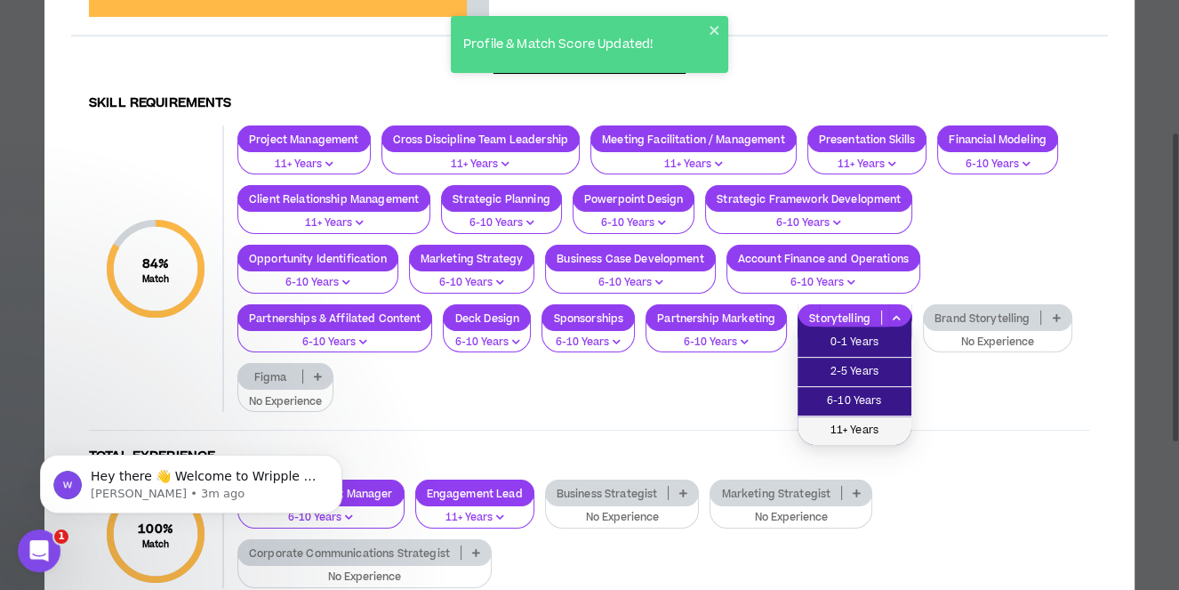
click at [865, 422] on span "11+ Years" at bounding box center [855, 431] width 93 height 20
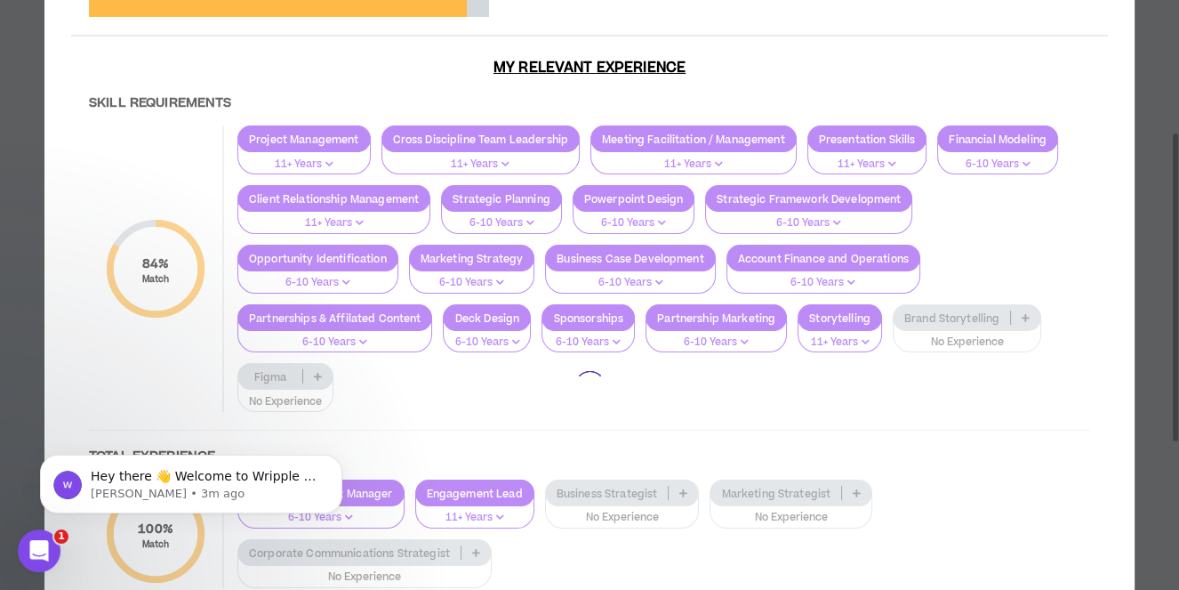
click at [1031, 316] on div at bounding box center [589, 386] width 1037 height 821
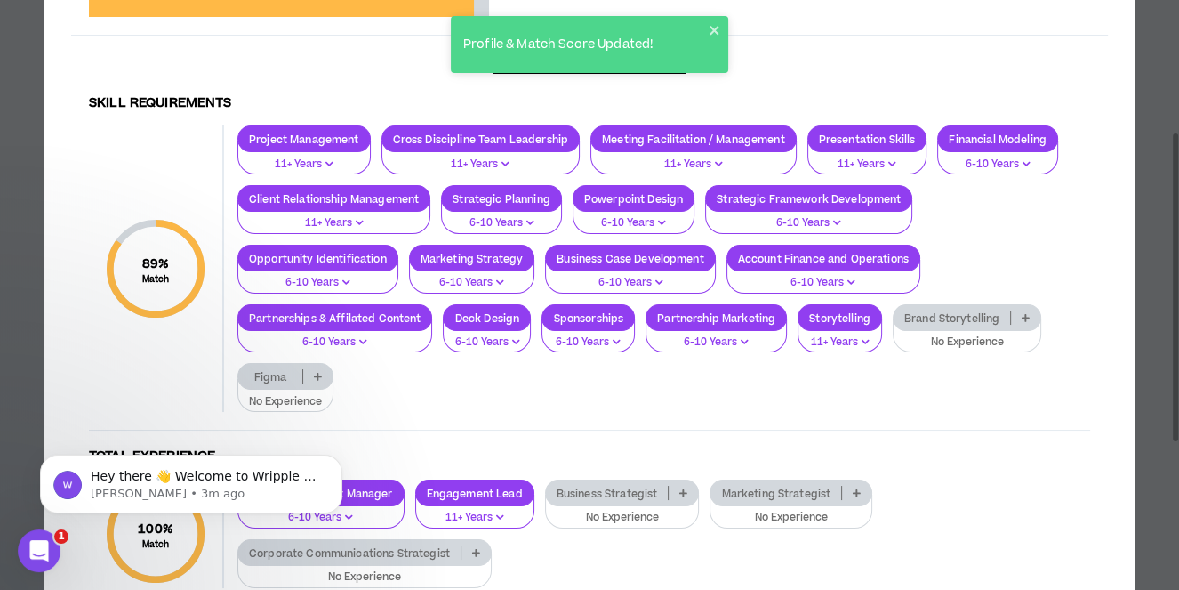
click at [1022, 320] on p at bounding box center [1025, 317] width 29 height 14
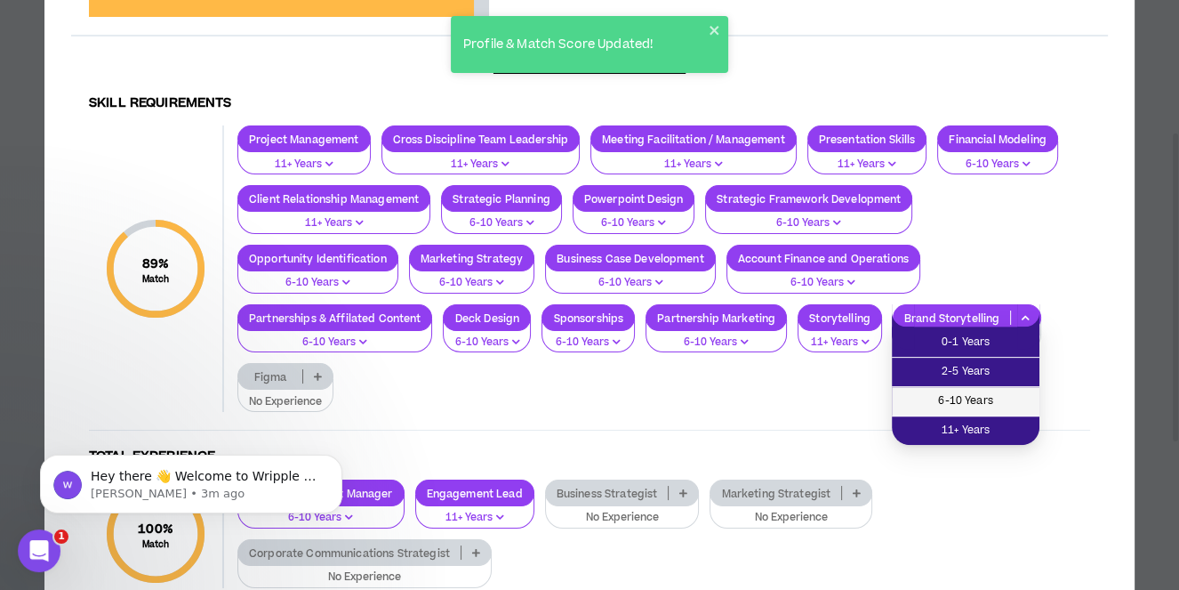
click at [961, 405] on span "6-10 Years" at bounding box center [966, 401] width 126 height 20
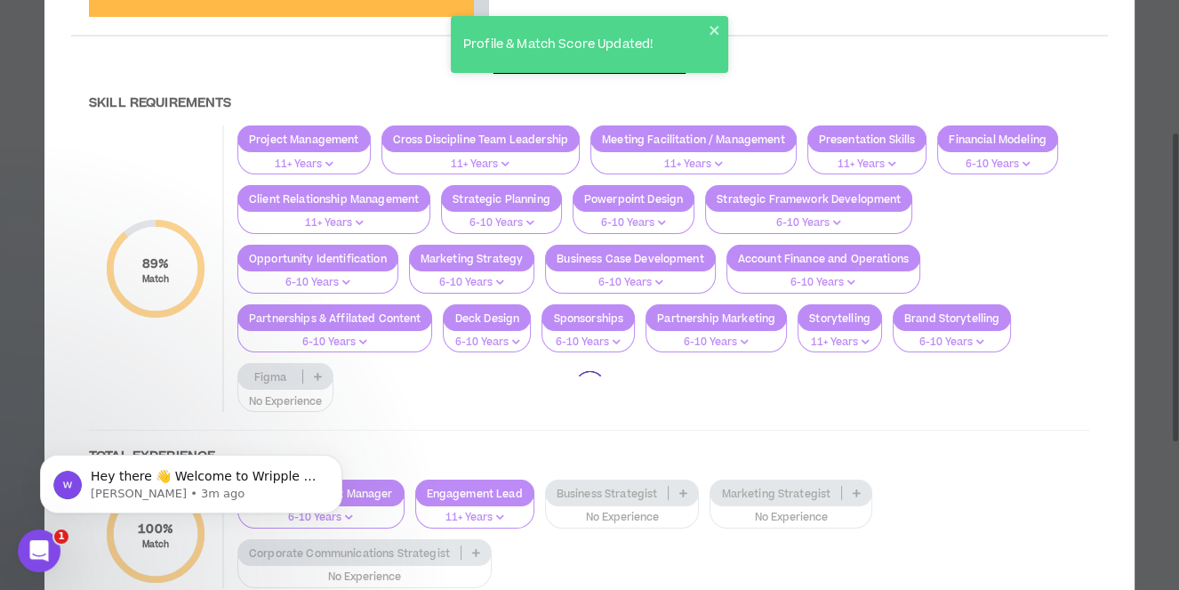
click at [318, 377] on div at bounding box center [589, 386] width 1037 height 821
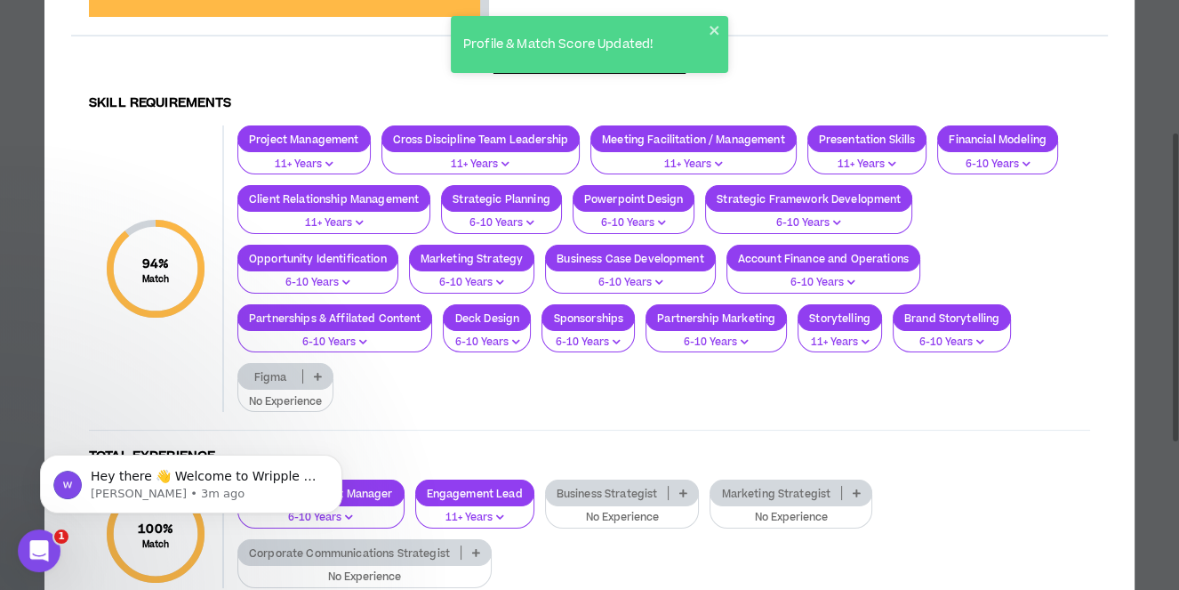
click at [317, 377] on icon at bounding box center [318, 376] width 8 height 9
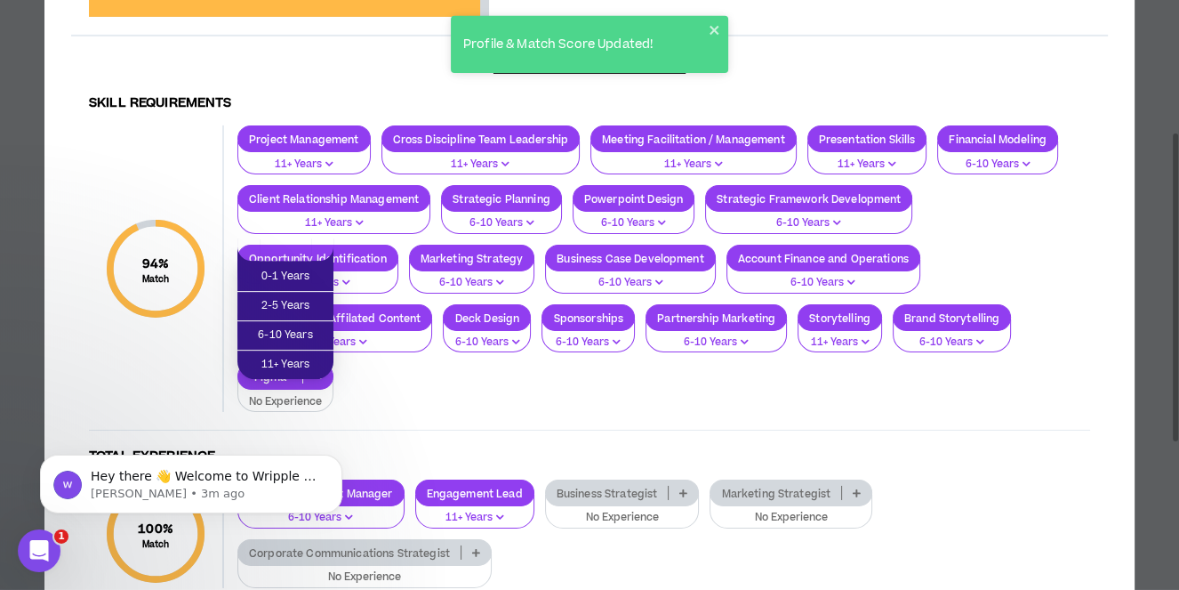
scroll to position [701, 0]
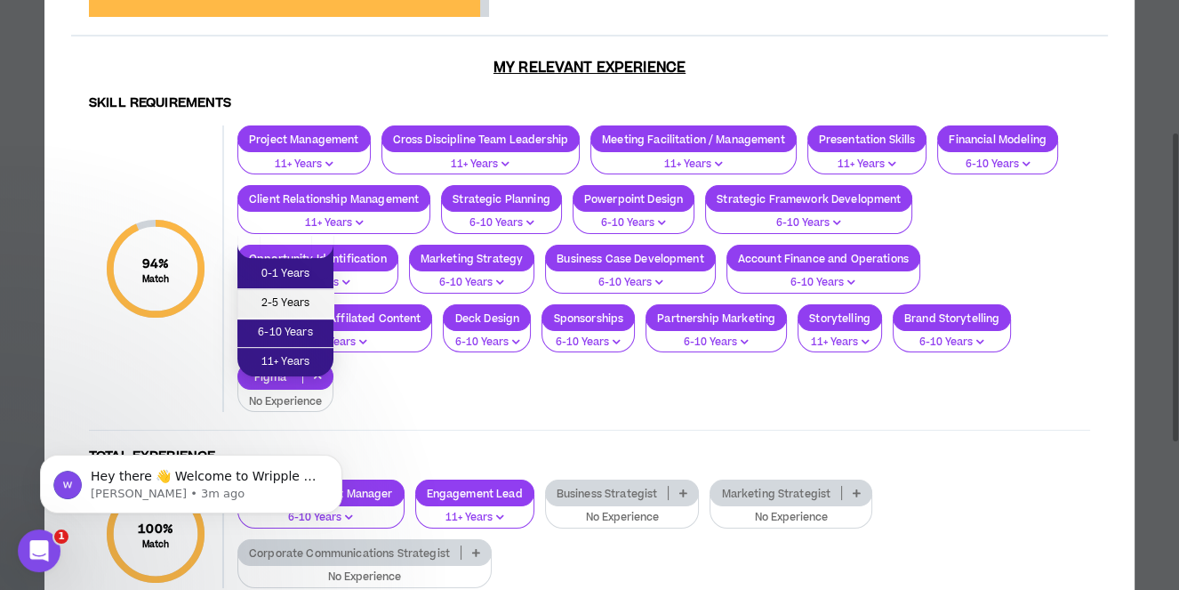
click at [305, 310] on span "2-5 Years" at bounding box center [285, 304] width 75 height 20
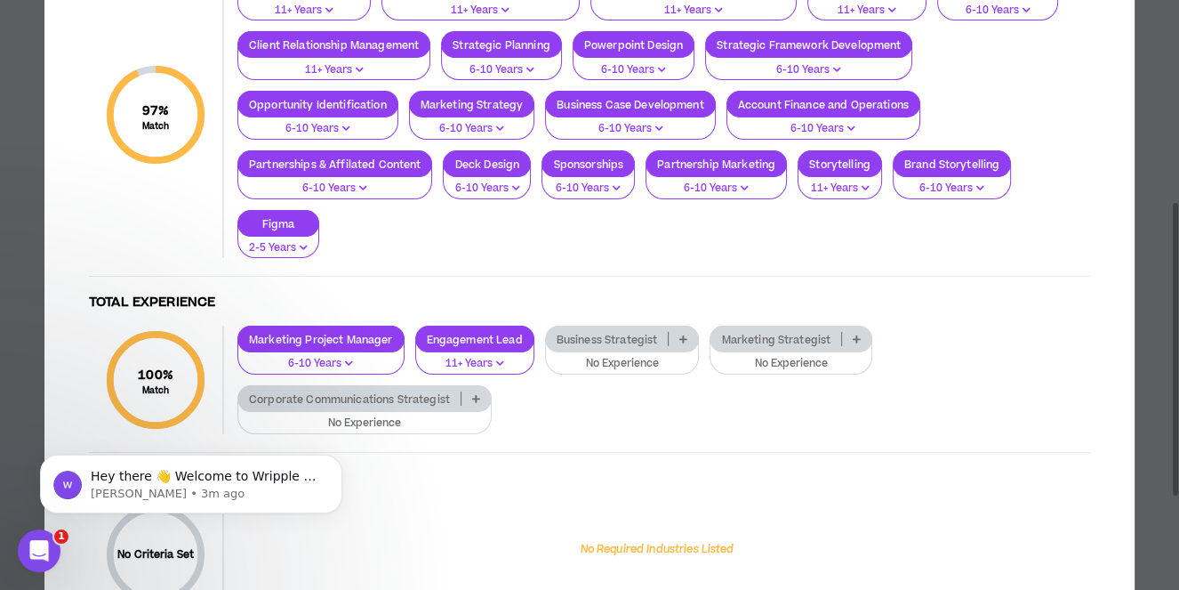
click at [686, 334] on p at bounding box center [683, 339] width 29 height 14
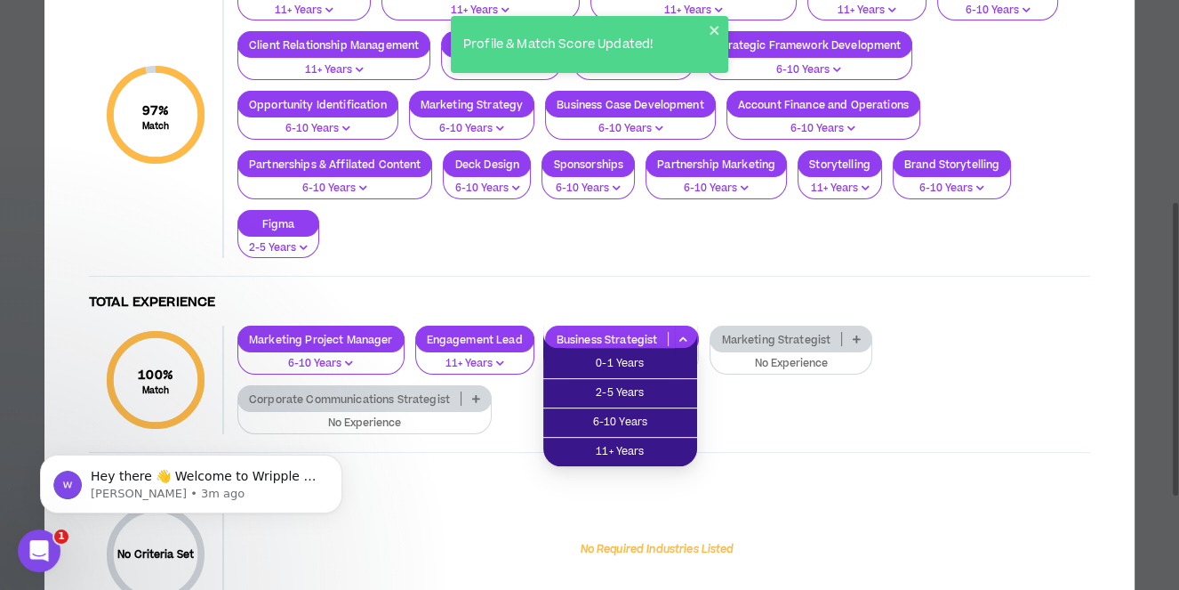
click at [855, 334] on icon at bounding box center [857, 338] width 8 height 9
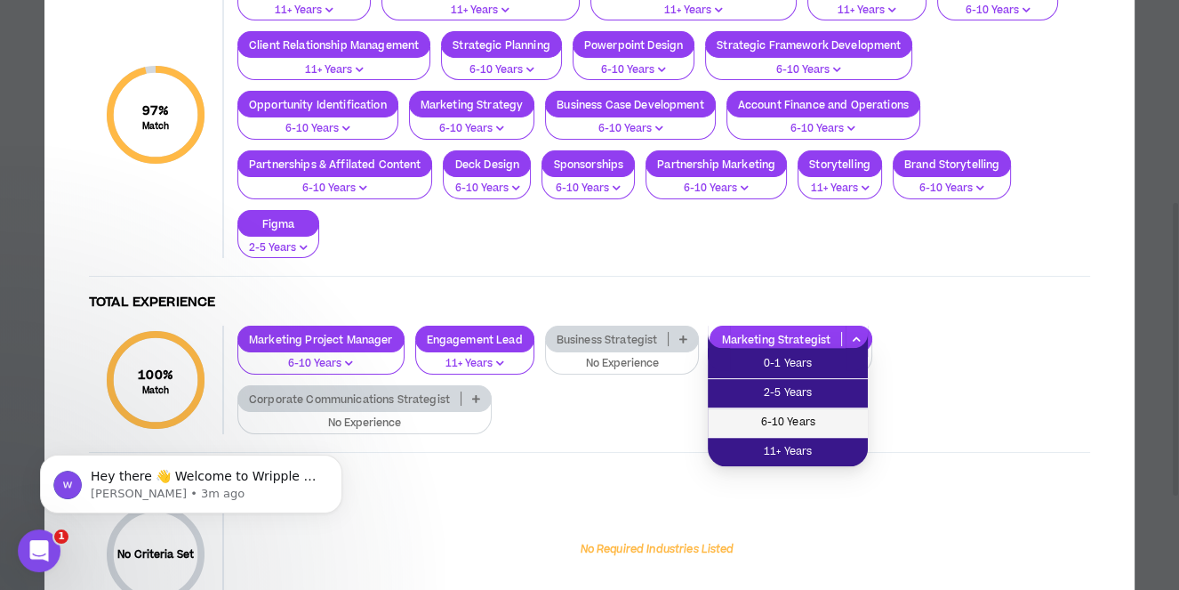
click at [809, 426] on span "6-10 Years" at bounding box center [788, 423] width 139 height 20
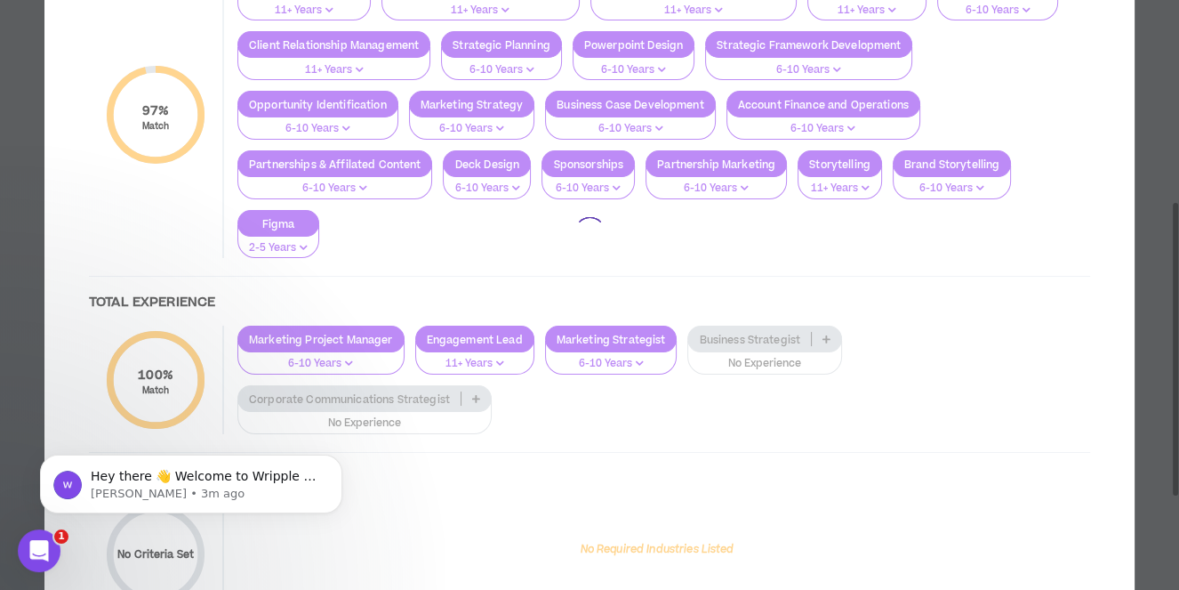
click at [472, 390] on div at bounding box center [589, 232] width 1037 height 821
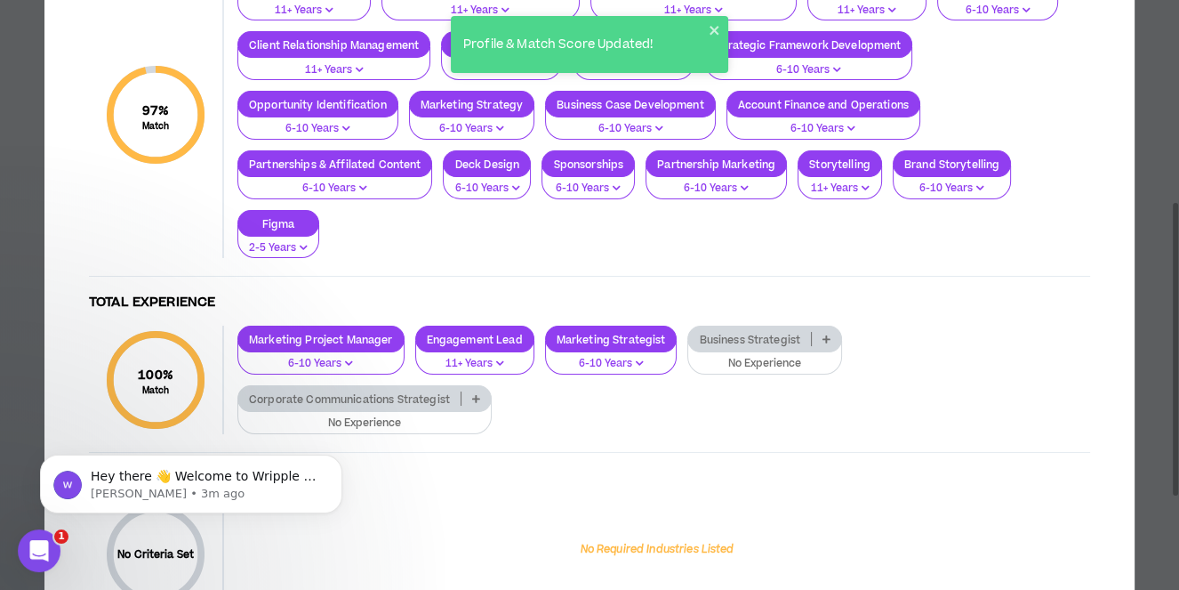
click at [476, 396] on icon at bounding box center [476, 398] width 8 height 9
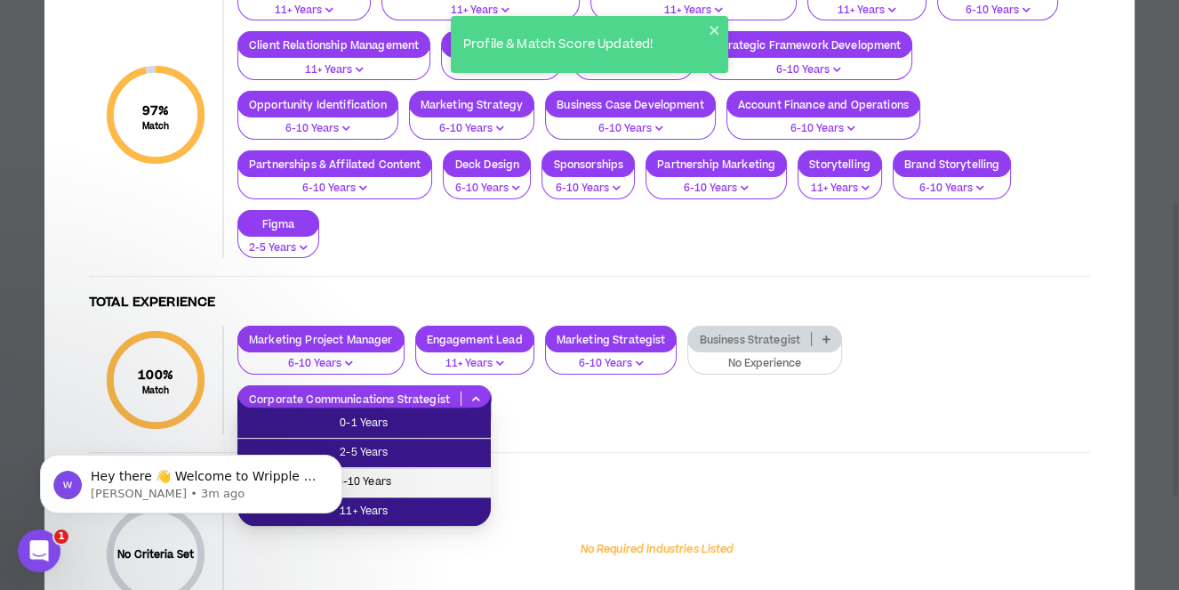
click at [405, 476] on span "6-10 Years" at bounding box center [364, 482] width 232 height 20
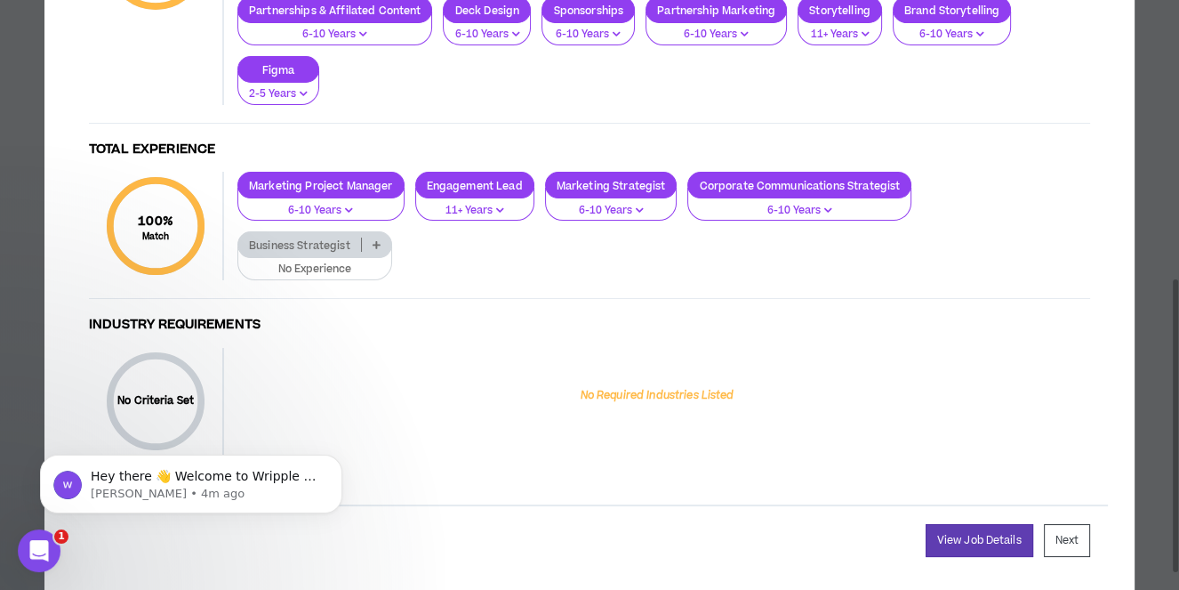
click at [381, 240] on icon at bounding box center [377, 244] width 8 height 9
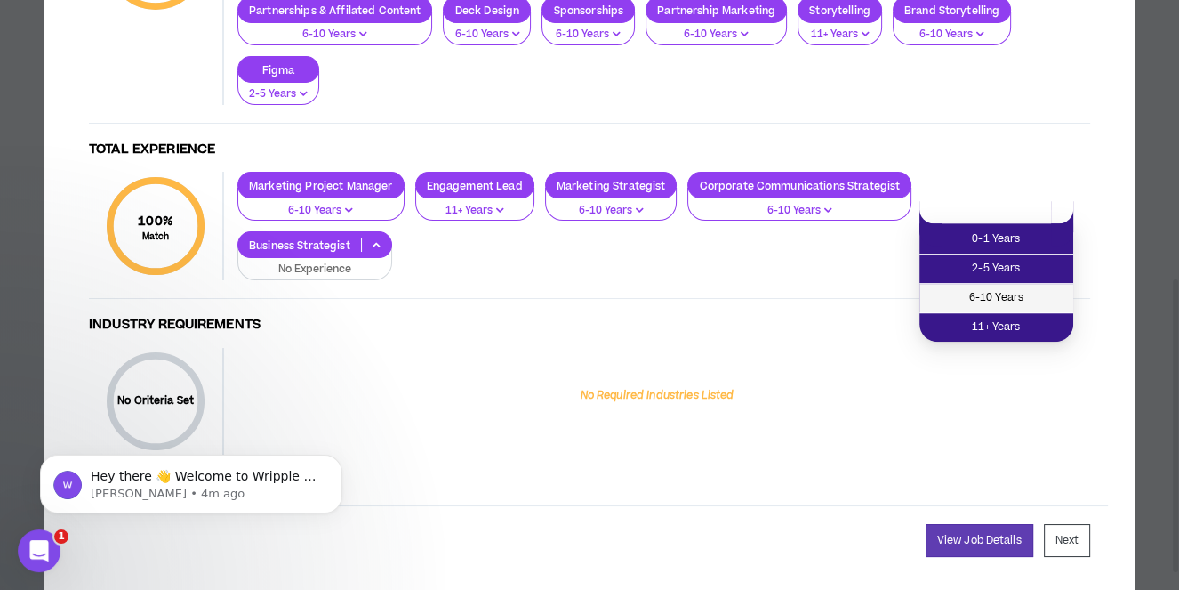
click at [1018, 299] on span "6-10 Years" at bounding box center [996, 298] width 133 height 20
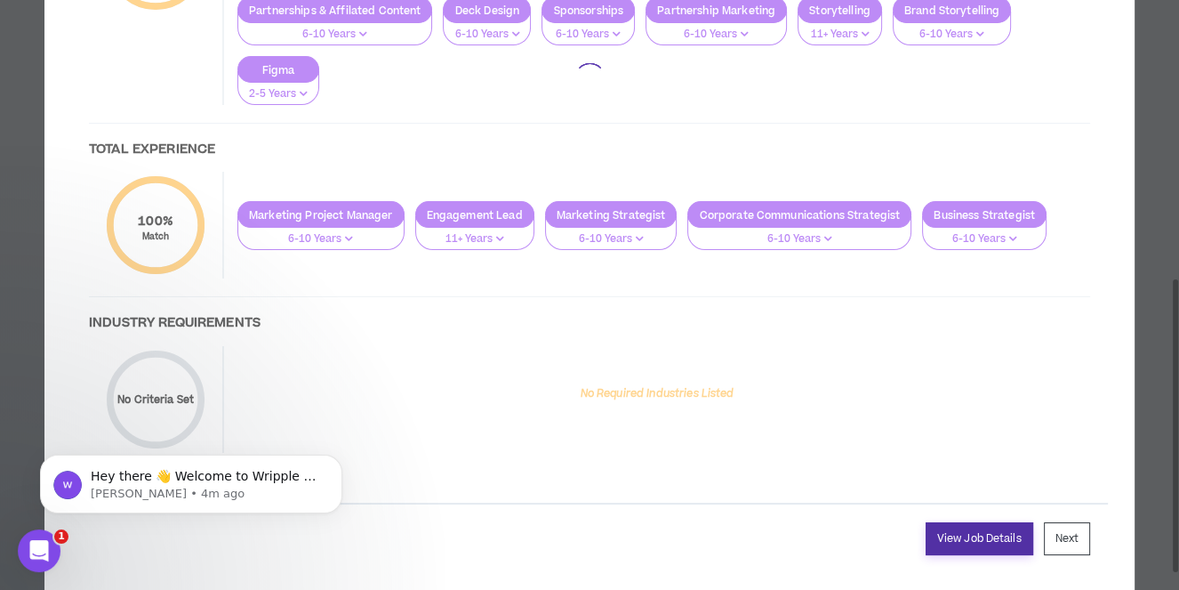
click at [982, 527] on link "View Job Details" at bounding box center [980, 538] width 108 height 33
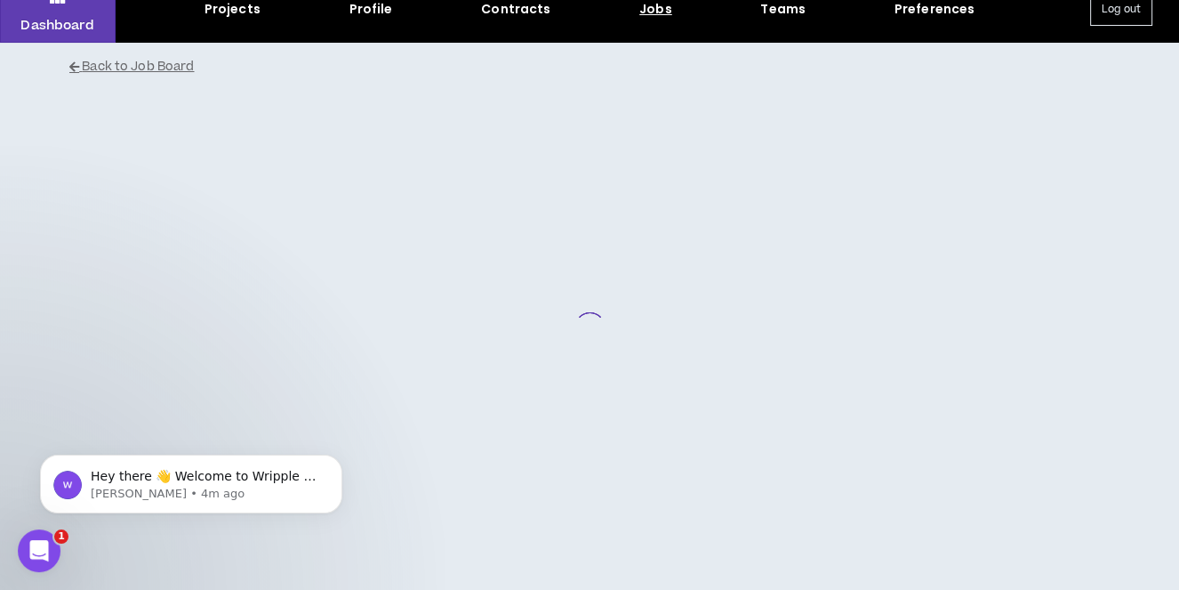
scroll to position [77, 0]
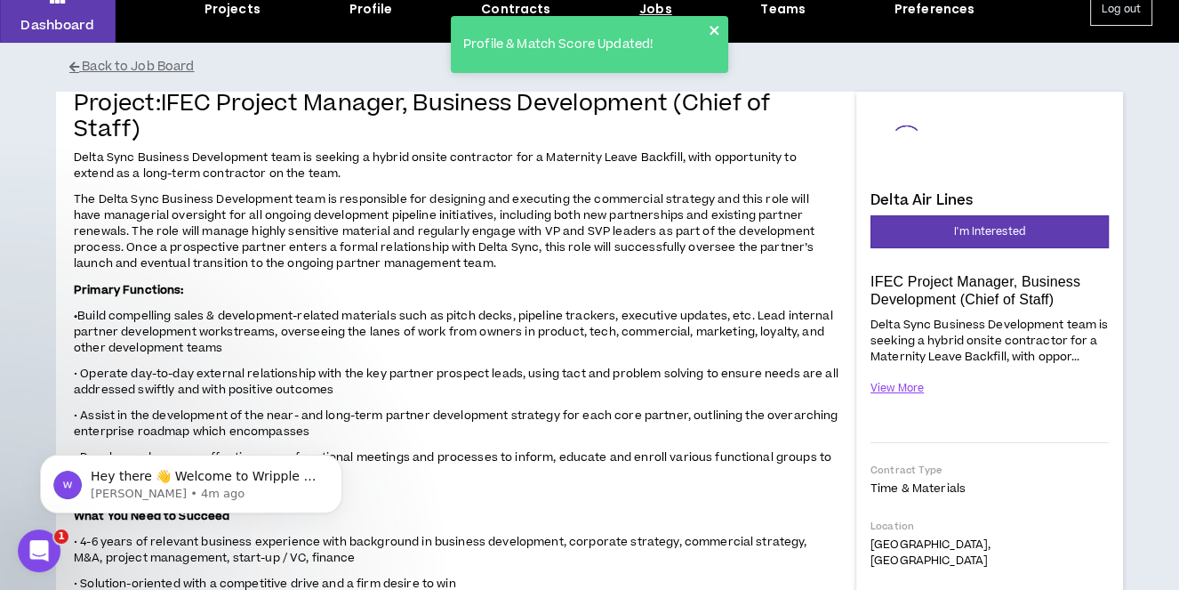
click at [719, 33] on icon "close" at bounding box center [715, 30] width 12 height 14
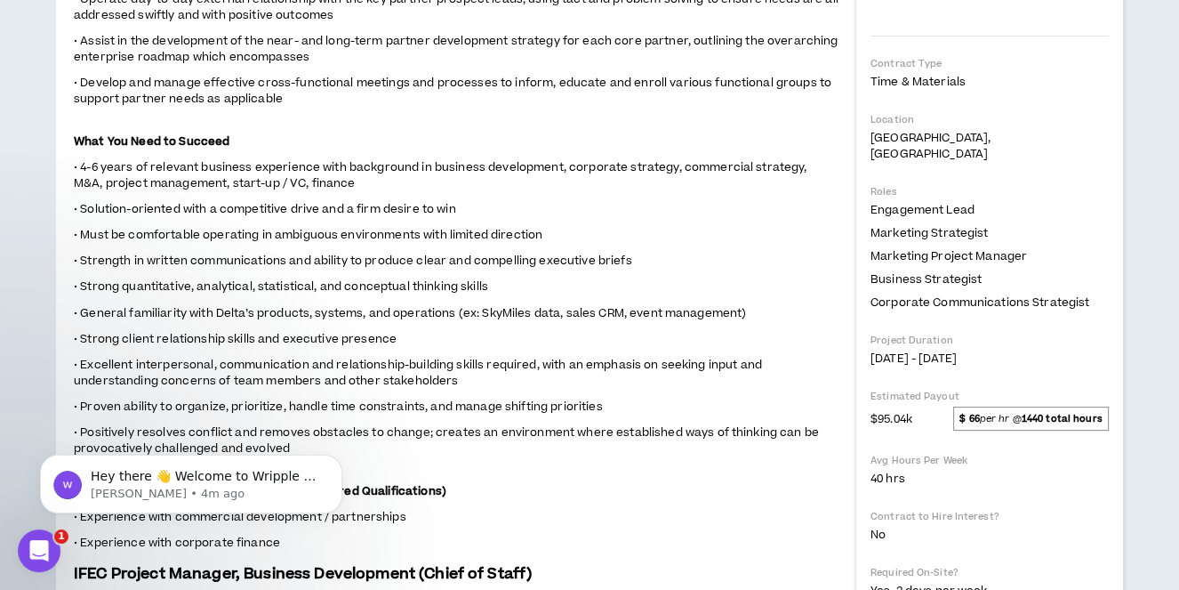
scroll to position [165, 0]
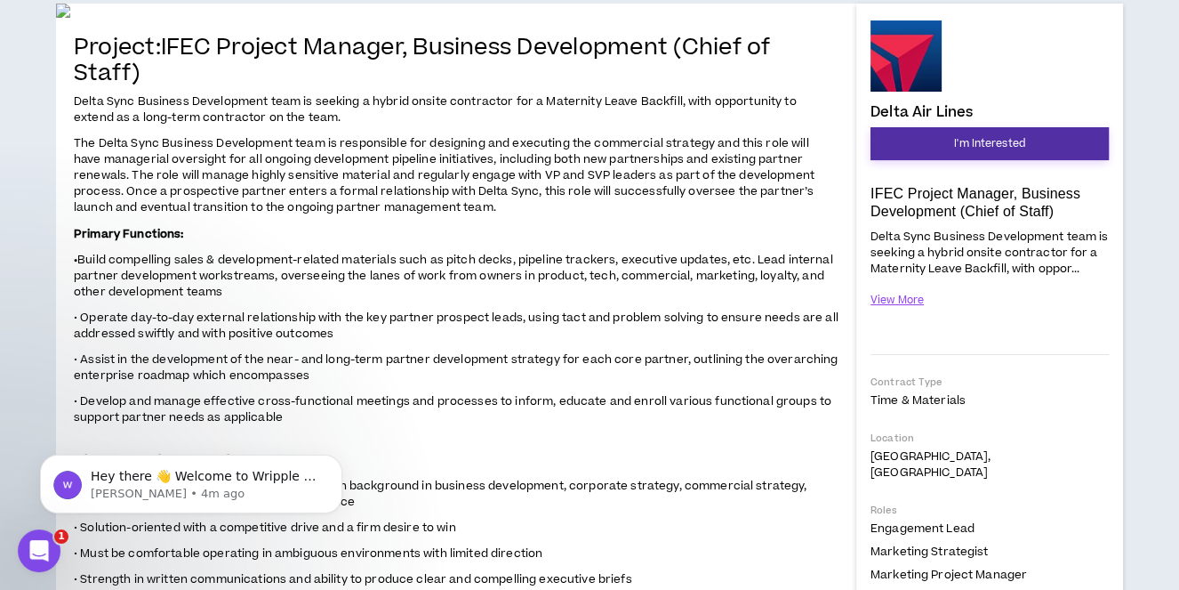
click at [1020, 139] on span "I'm Interested" at bounding box center [989, 143] width 71 height 17
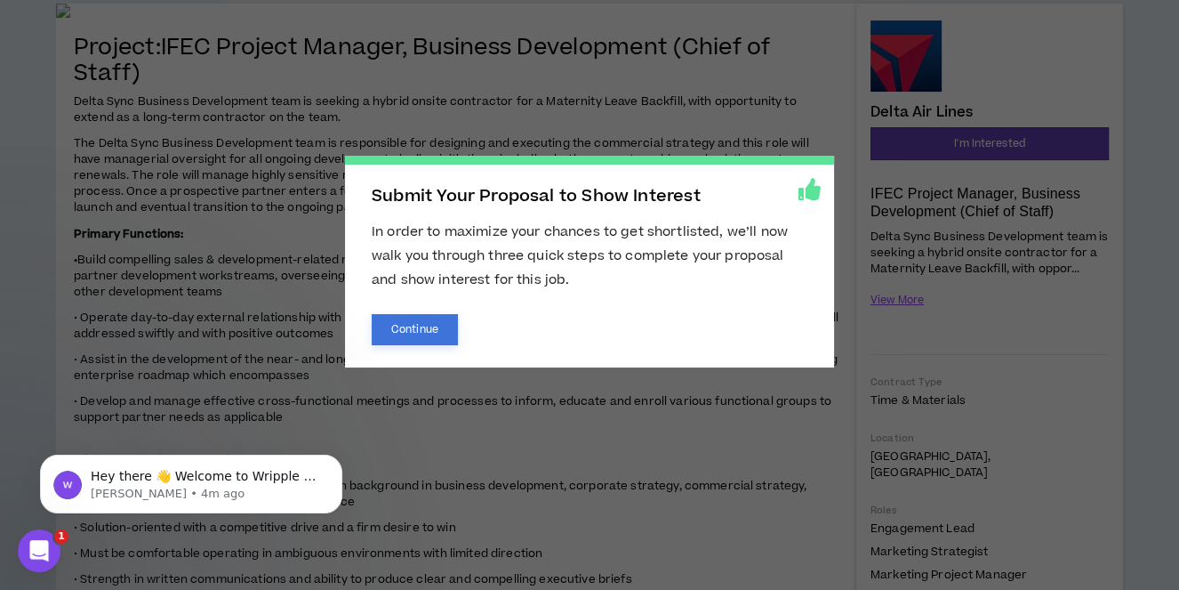
click at [412, 327] on button "Continue" at bounding box center [415, 329] width 86 height 31
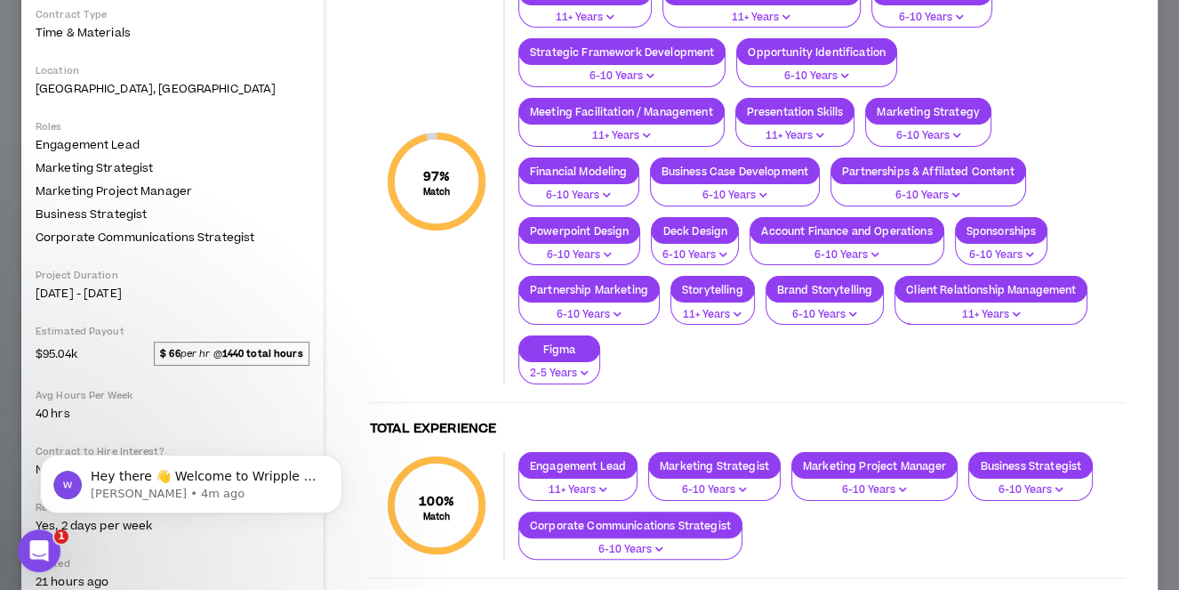
scroll to position [507, 0]
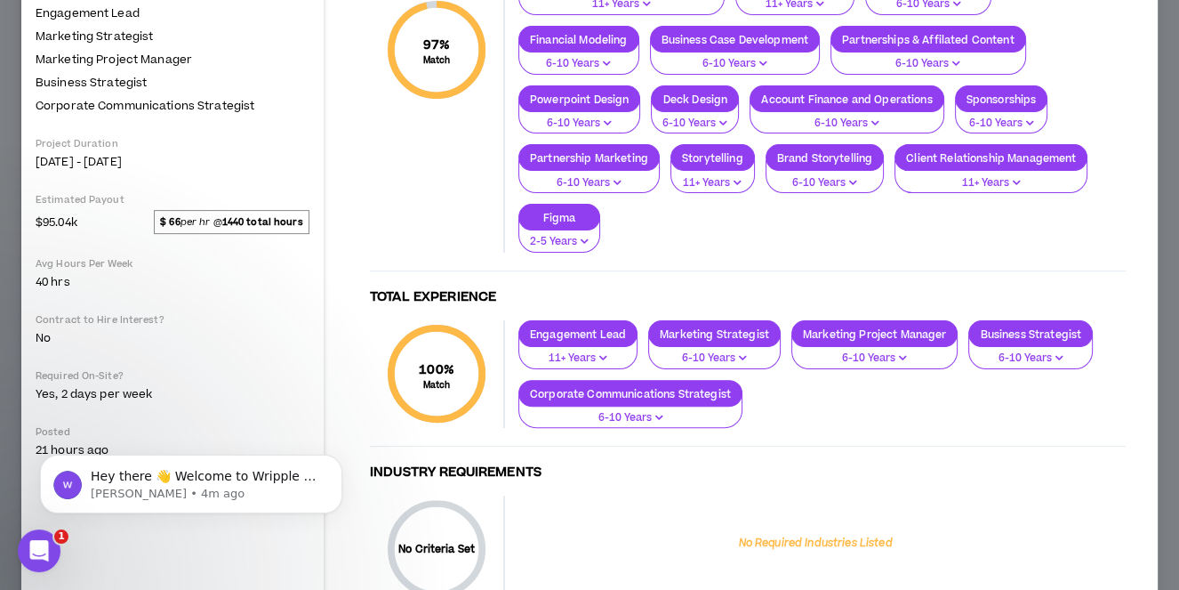
click at [267, 219] on strong "1440 total hours" at bounding box center [262, 221] width 81 height 13
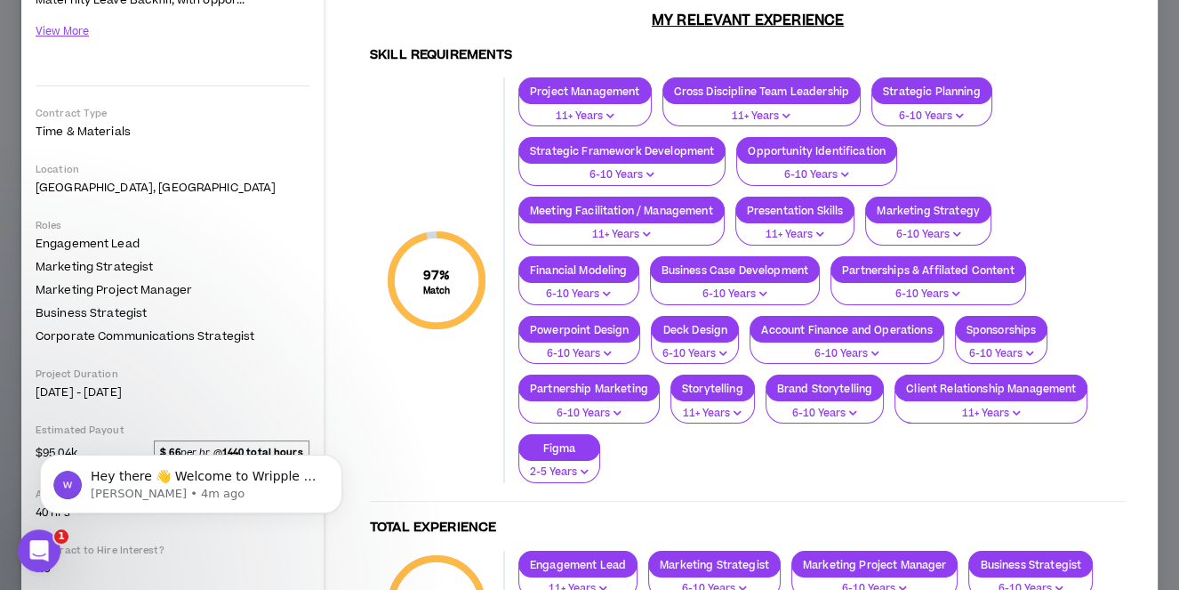
scroll to position [0, 0]
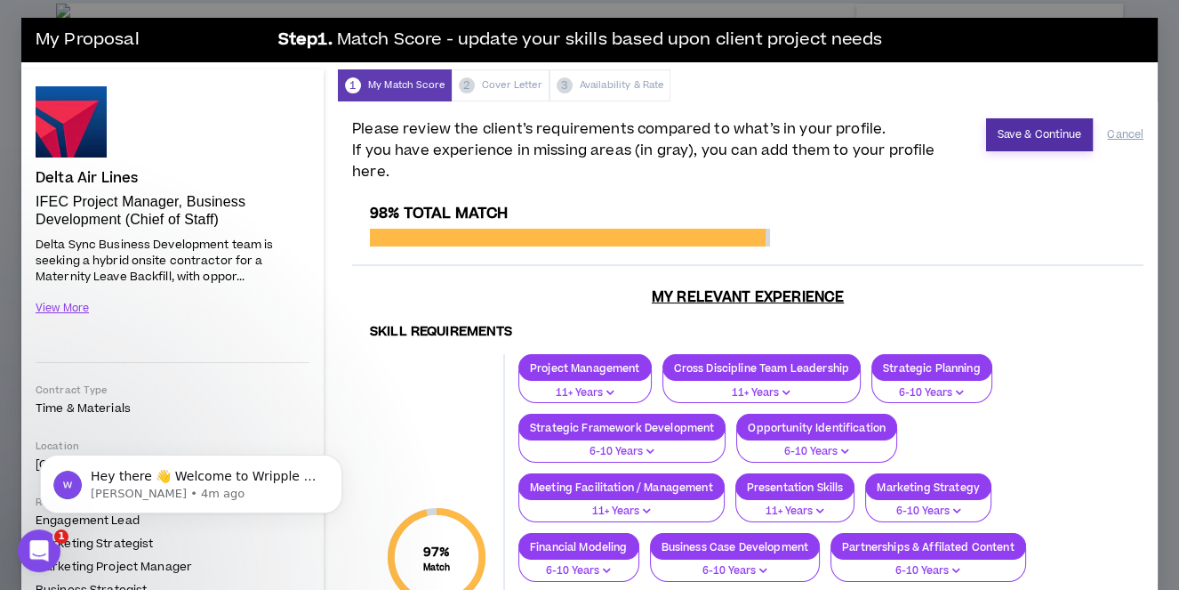
click at [1043, 129] on button "Save & Continue" at bounding box center [1040, 134] width 108 height 33
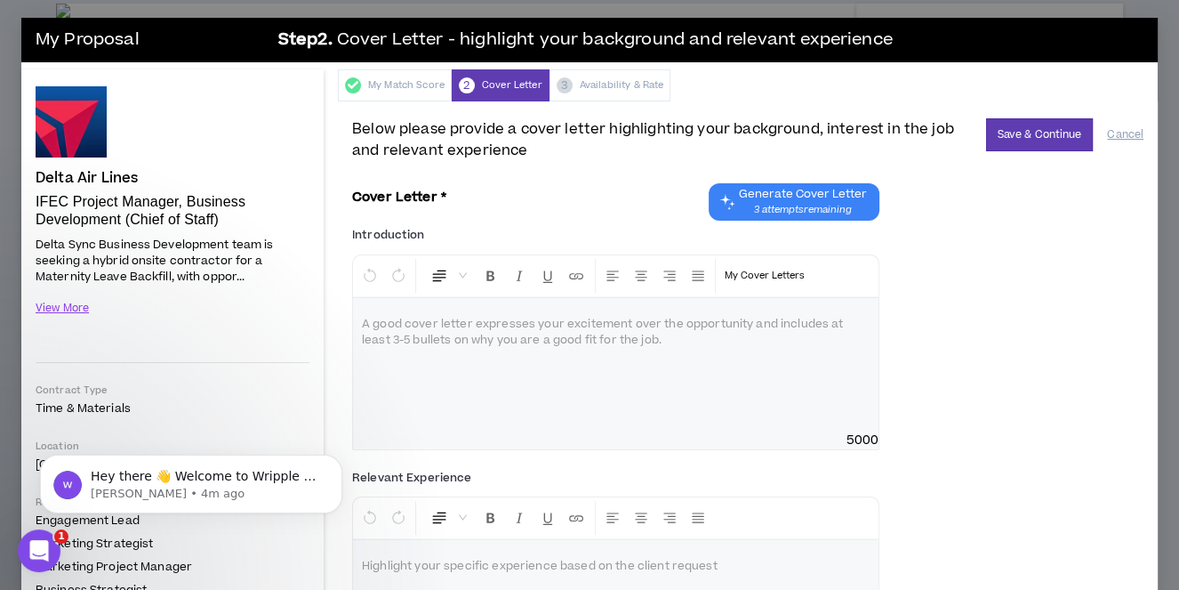
click at [793, 192] on span "Generate Cover Letter" at bounding box center [803, 194] width 128 height 14
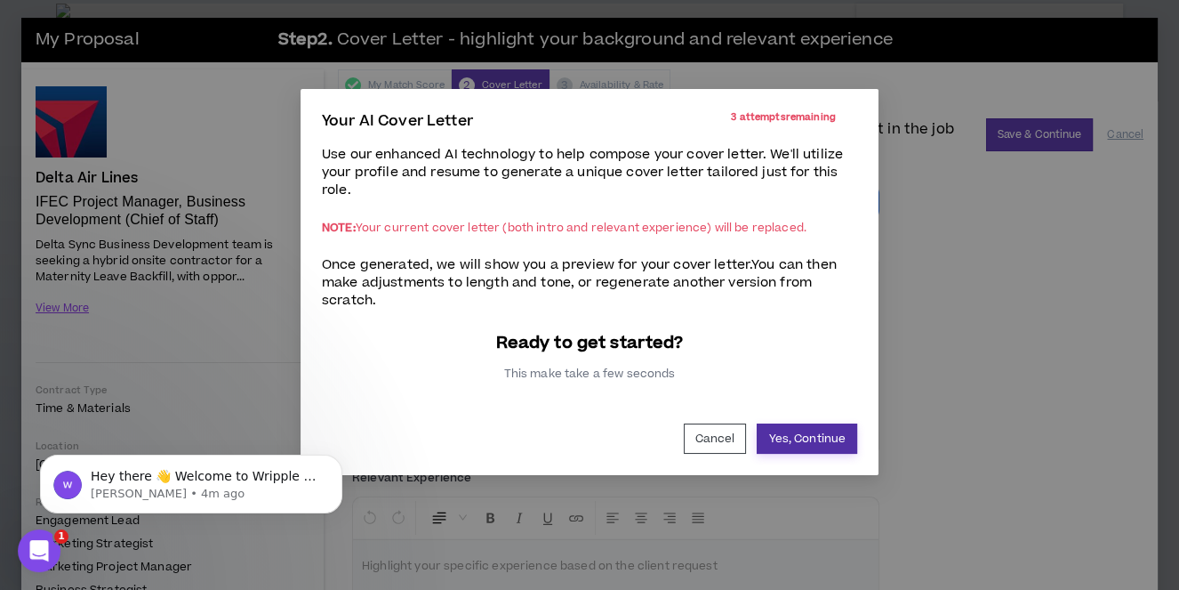
click at [829, 435] on button "Yes, Continue" at bounding box center [807, 438] width 101 height 30
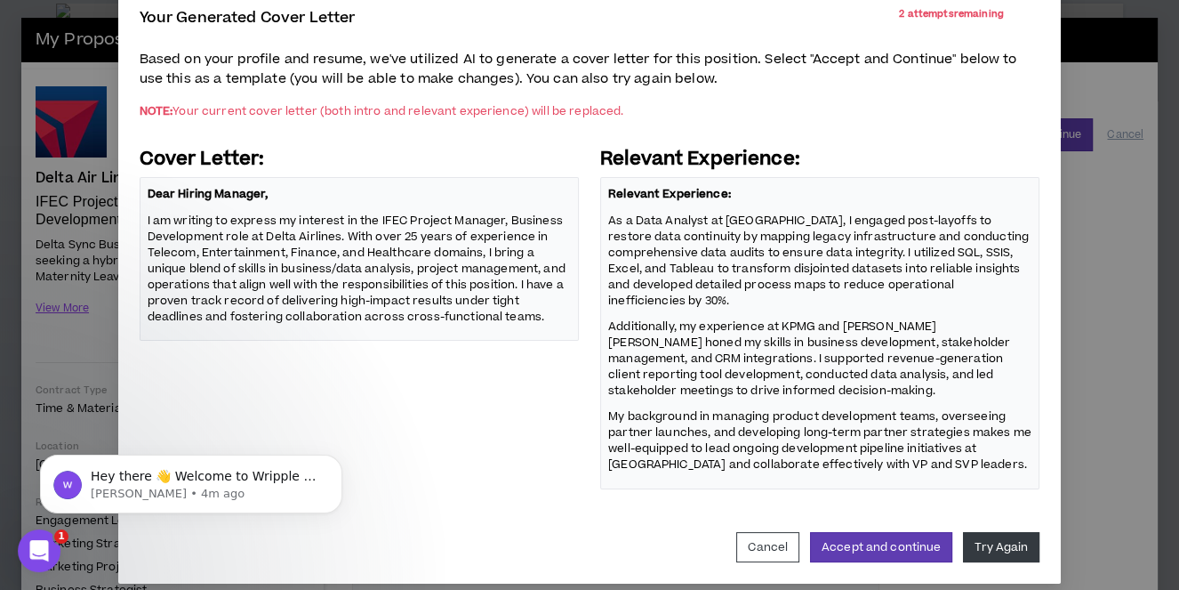
scroll to position [117, 0]
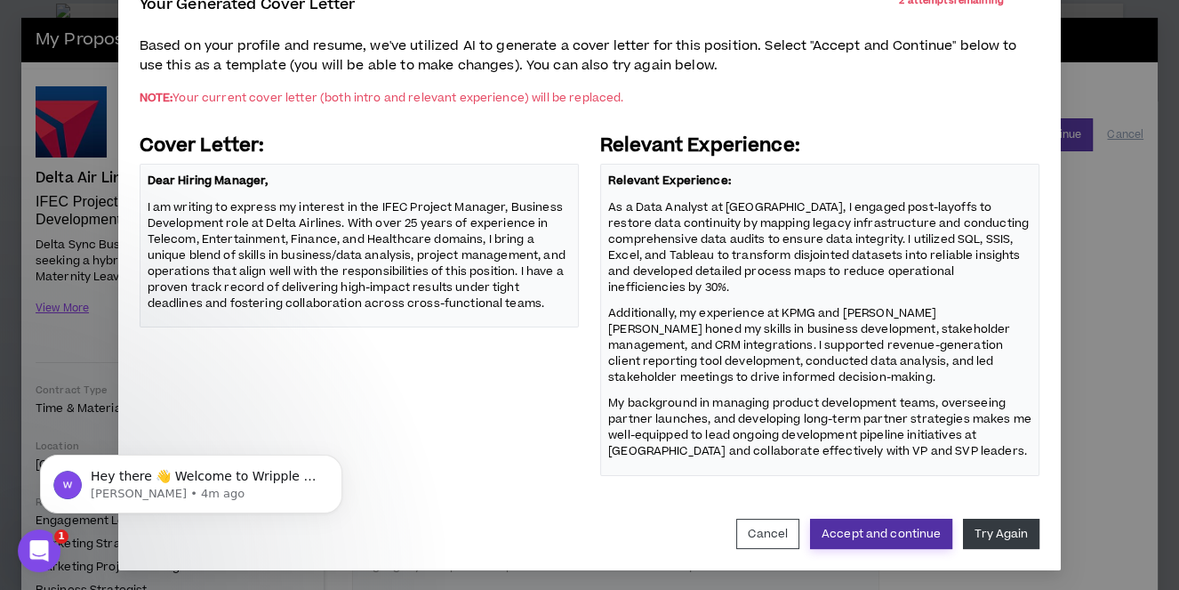
click at [903, 530] on button "Accept and continue" at bounding box center [881, 534] width 142 height 30
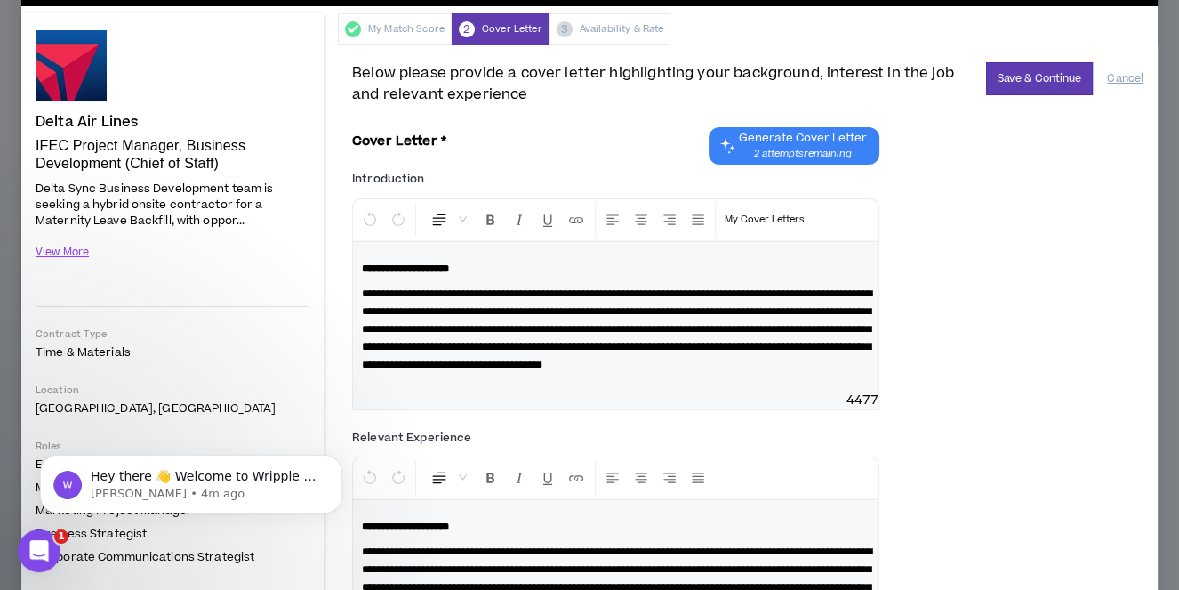
scroll to position [0, 0]
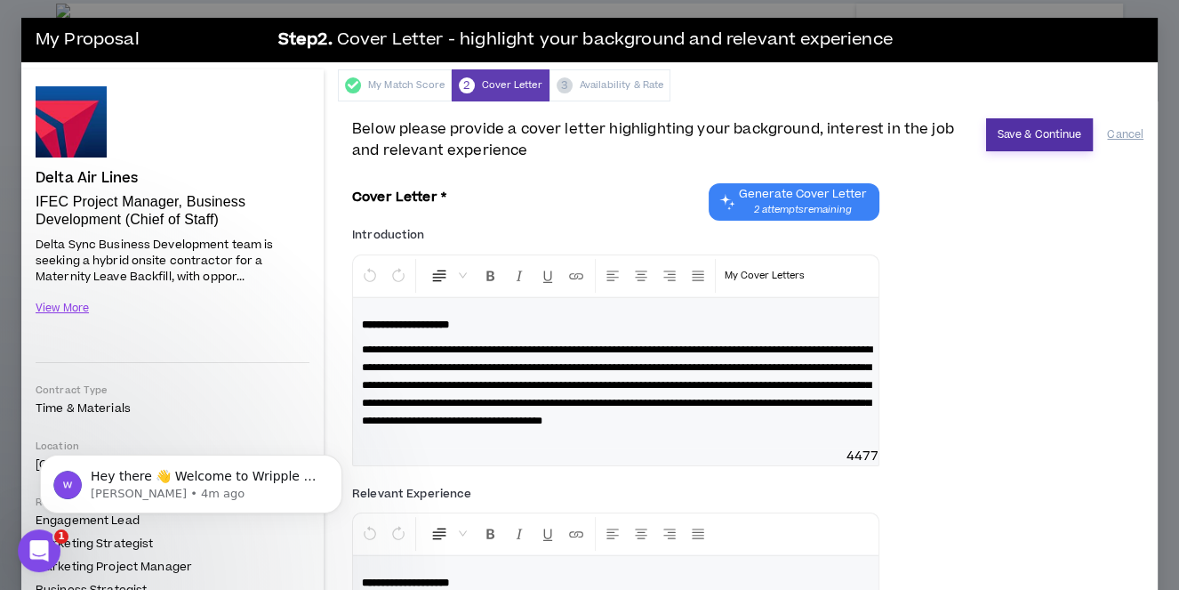
click at [1063, 132] on button "Save & Continue" at bounding box center [1040, 134] width 108 height 33
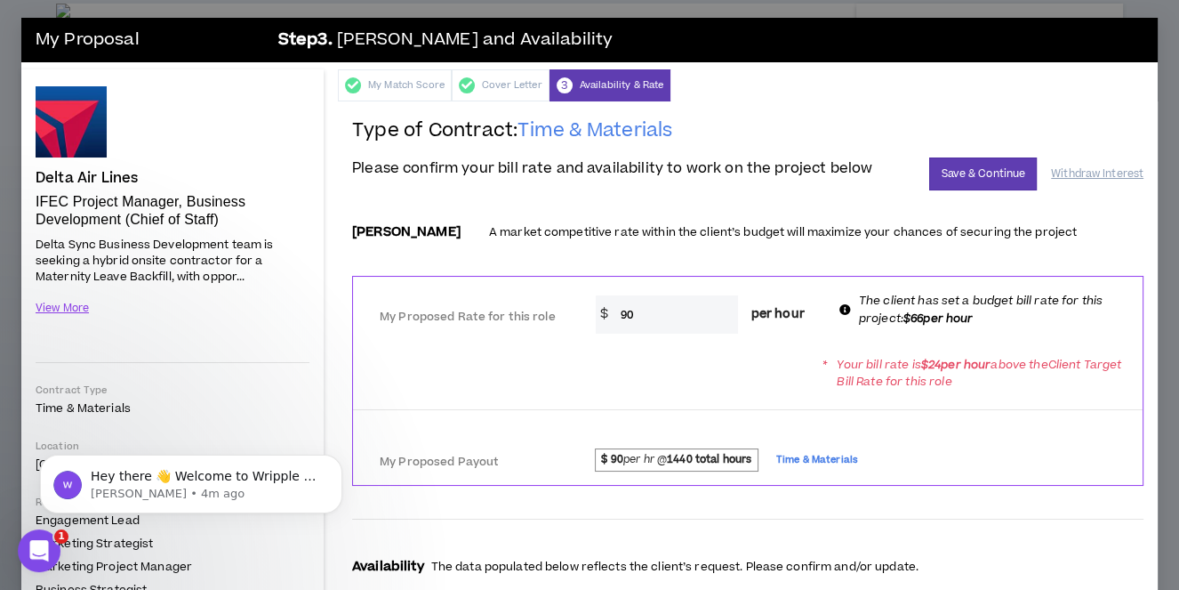
click at [662, 316] on input "90" at bounding box center [675, 314] width 126 height 38
type input "9"
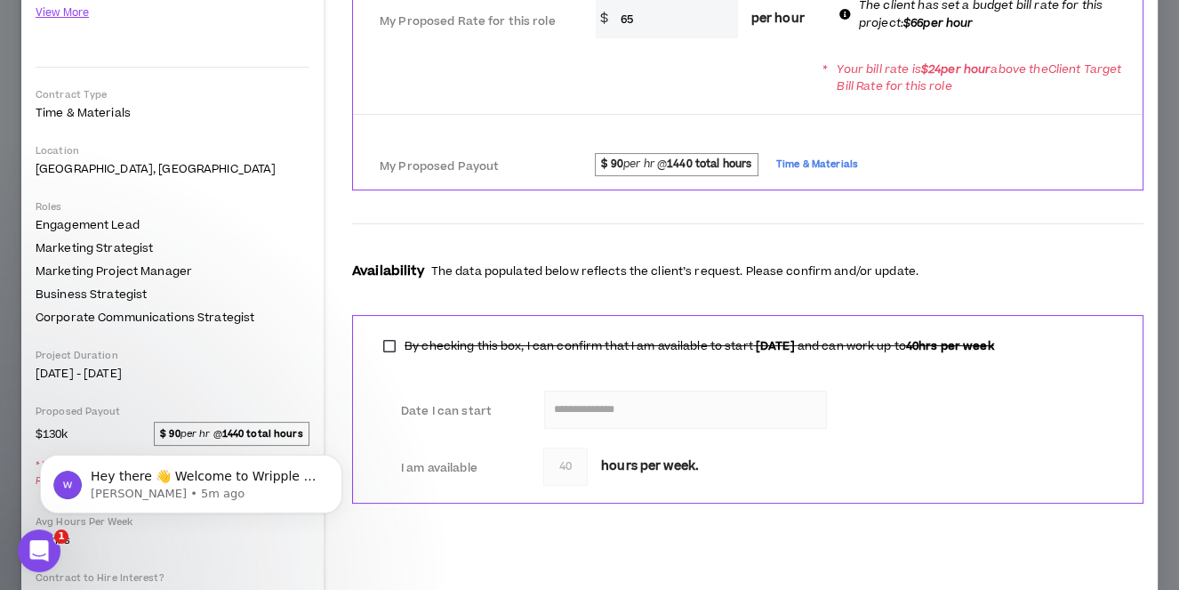
type input "65"
click at [453, 463] on label "I am available" at bounding box center [452, 468] width 102 height 31
click at [532, 385] on div "**********" at bounding box center [747, 407] width 747 height 44
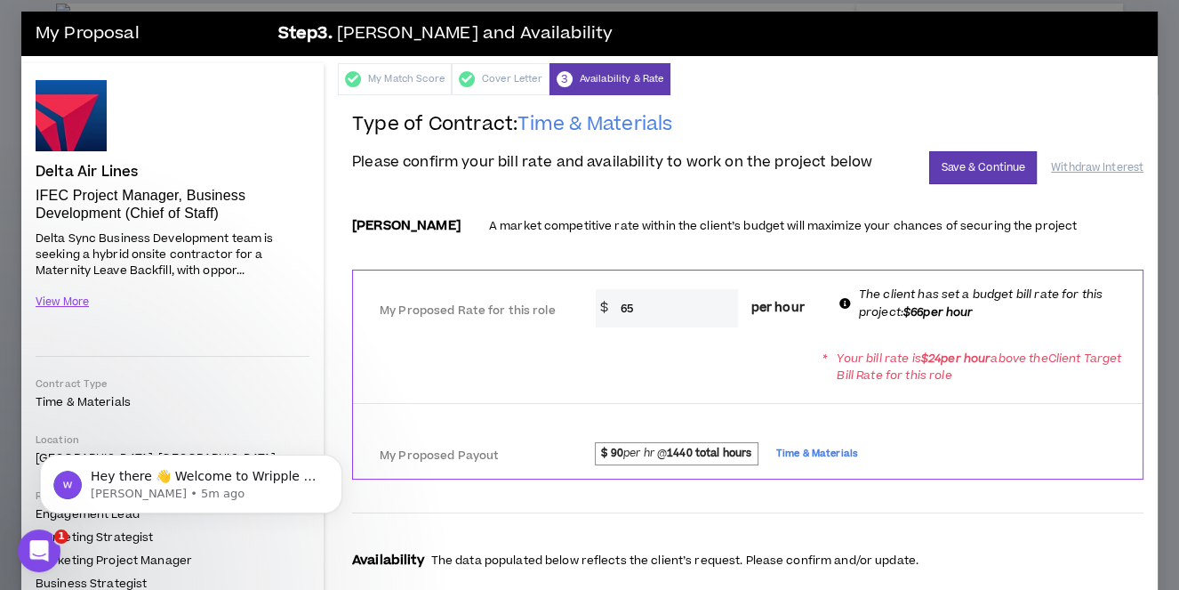
scroll to position [0, 0]
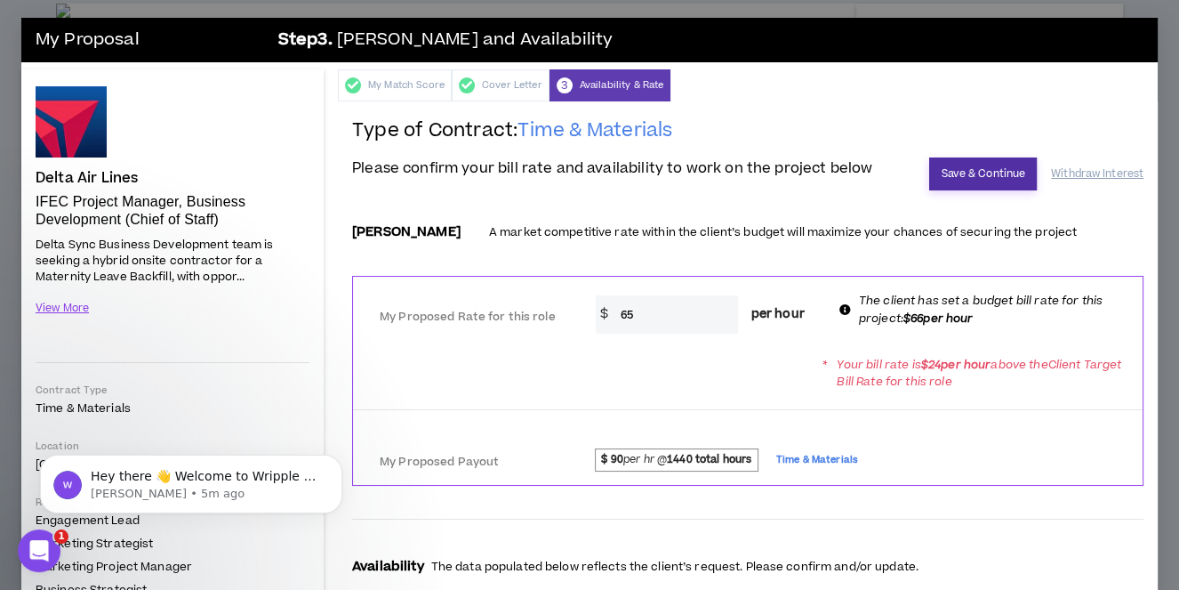
click at [991, 170] on button "Save & Continue" at bounding box center [983, 173] width 108 height 33
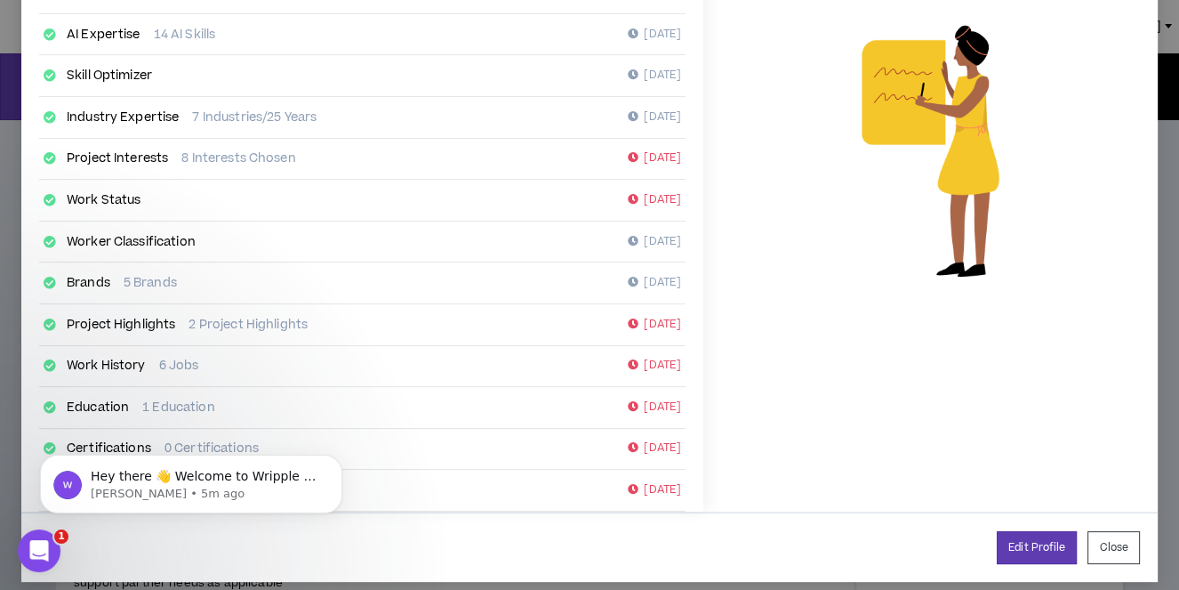
scroll to position [340, 0]
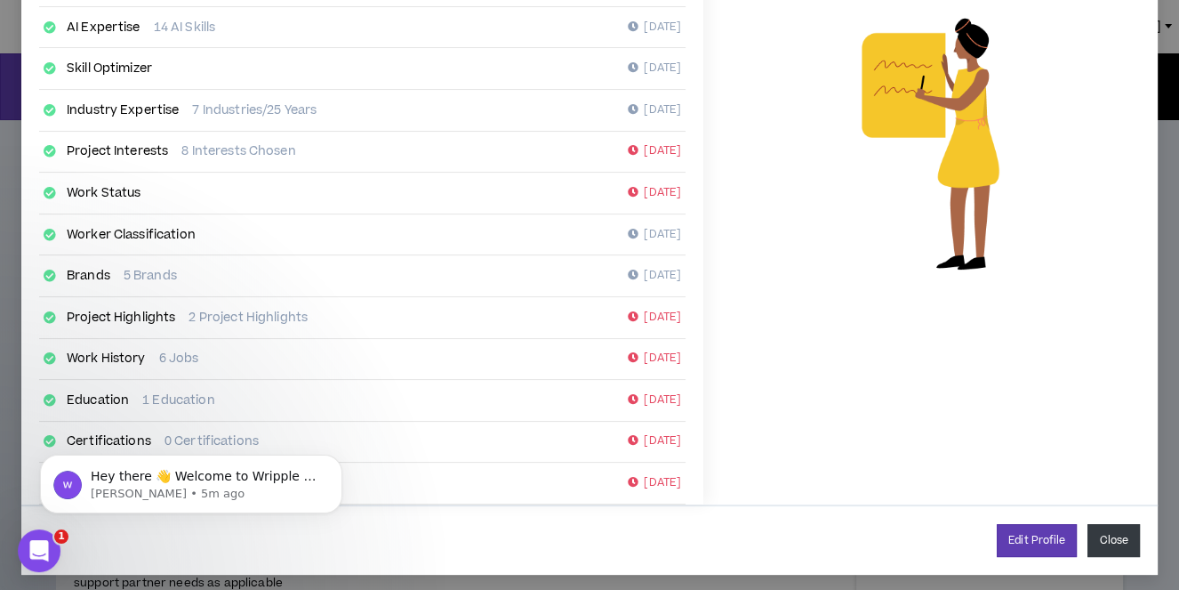
click at [1116, 535] on button "Close" at bounding box center [1114, 540] width 52 height 33
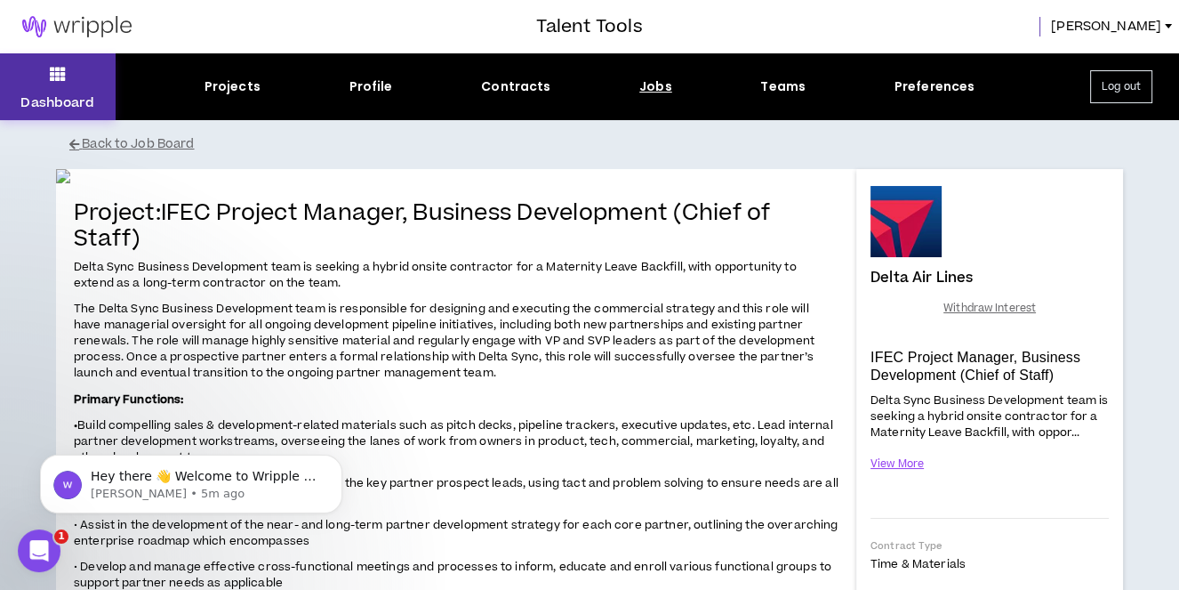
click at [71, 83] on button "Dashboard" at bounding box center [58, 86] width 116 height 67
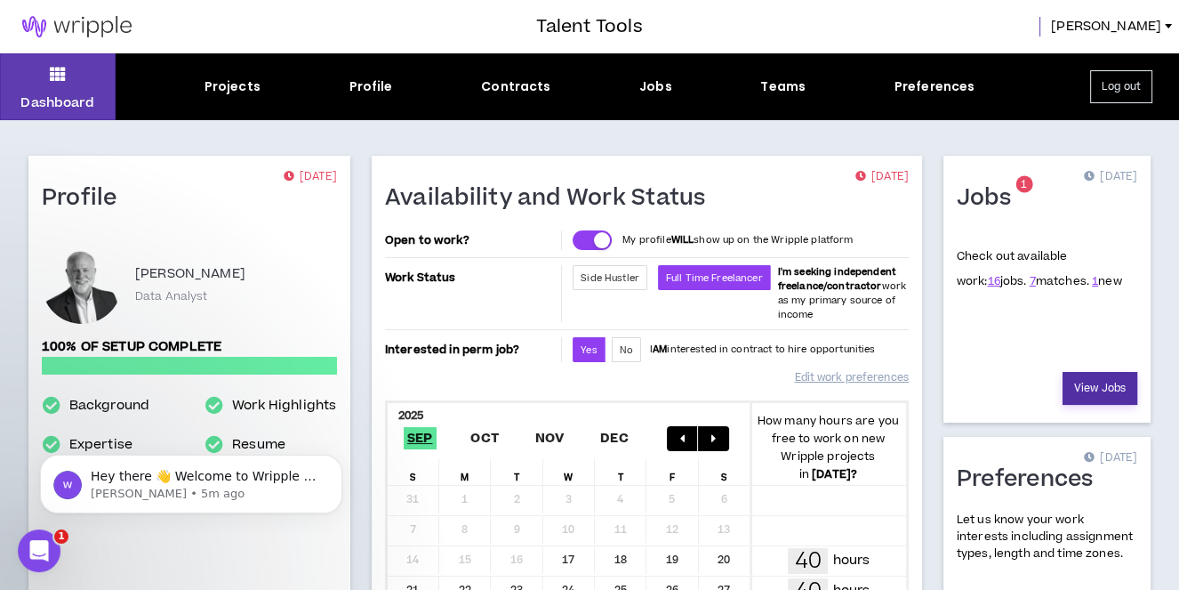
click at [1115, 389] on link "View Jobs" at bounding box center [1100, 388] width 75 height 33
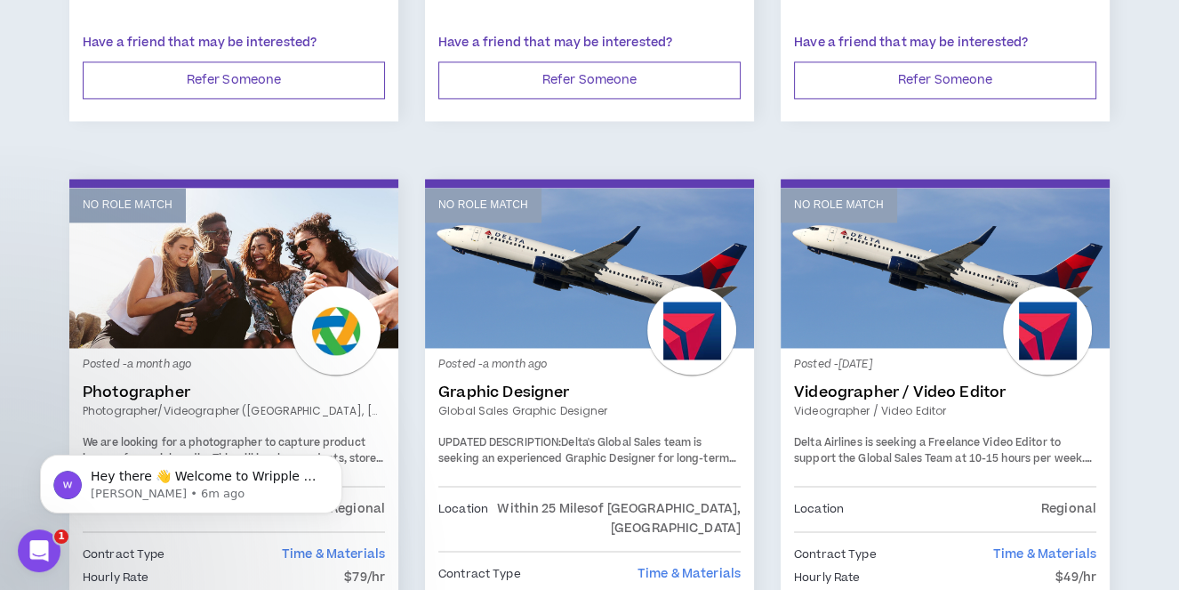
scroll to position [3134, 0]
